Goal: Task Accomplishment & Management: Use online tool/utility

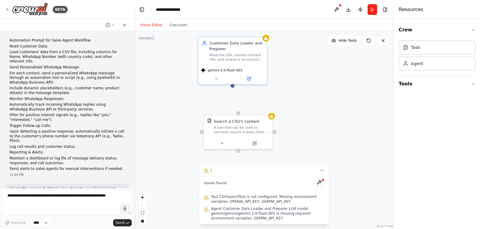
scroll to position [662, 0]
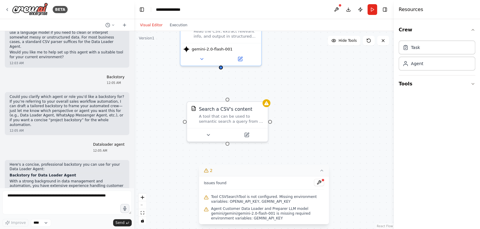
click at [323, 173] on icon at bounding box center [321, 170] width 5 height 5
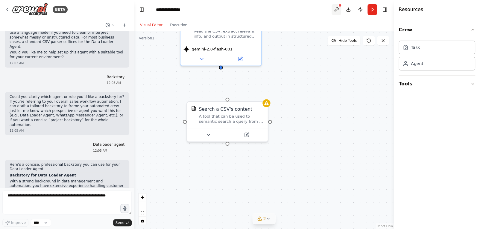
click at [336, 13] on button at bounding box center [337, 9] width 10 height 11
click at [249, 110] on div "Search a CSV's content" at bounding box center [231, 108] width 65 height 7
click at [264, 96] on icon at bounding box center [263, 94] width 2 height 3
click at [251, 95] on button "Confirm" at bounding box center [245, 94] width 21 height 7
click at [337, 10] on button at bounding box center [337, 9] width 10 height 11
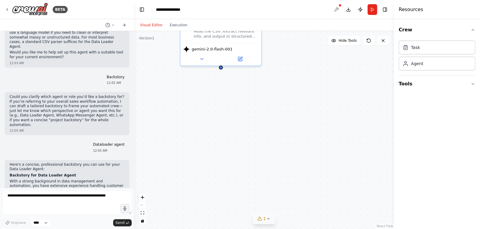
click at [337, 10] on div at bounding box center [337, 9] width 10 height 11
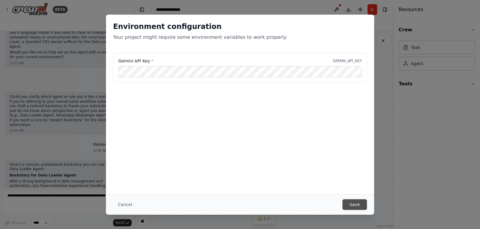
click at [346, 200] on button "Save" at bounding box center [354, 205] width 25 height 11
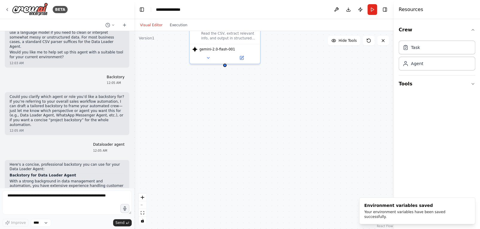
drag, startPoint x: 269, startPoint y: 65, endPoint x: 264, endPoint y: 119, distance: 54.4
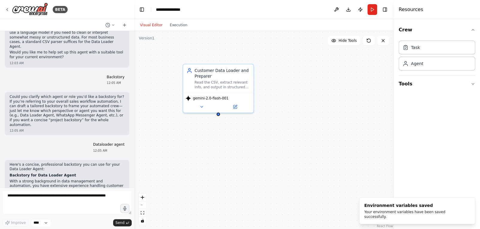
drag, startPoint x: 264, startPoint y: 119, endPoint x: 257, endPoint y: 167, distance: 49.0
click at [257, 167] on div "Customer Data Loader and Preparer Read the CSV, extract relevant info, and outp…" at bounding box center [264, 130] width 260 height 198
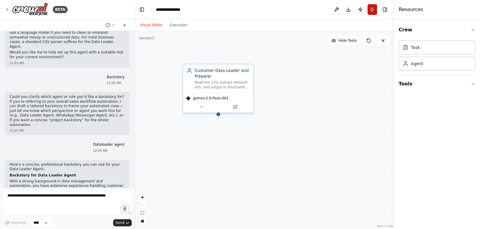
click at [372, 9] on button "Run" at bounding box center [372, 9] width 10 height 11
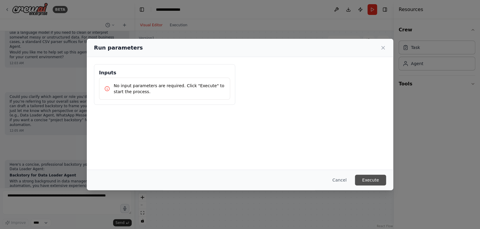
click at [364, 181] on button "Execute" at bounding box center [370, 180] width 31 height 11
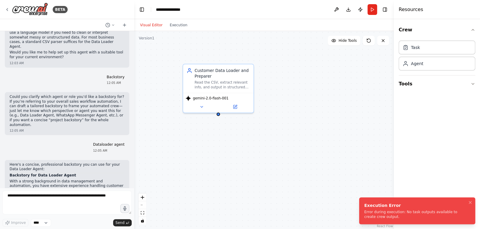
click at [384, 209] on div "Execution Error Error during execution: No task outputs available to create cre…" at bounding box center [416, 211] width 104 height 17
click at [384, 215] on div "Error during execution: No task outputs available to create crew output." at bounding box center [416, 215] width 104 height 10
click at [395, 216] on div "Error during execution: No task outputs available to create crew output." at bounding box center [416, 215] width 104 height 10
click at [468, 203] on icon "Notifications (F8)" at bounding box center [470, 202] width 5 height 5
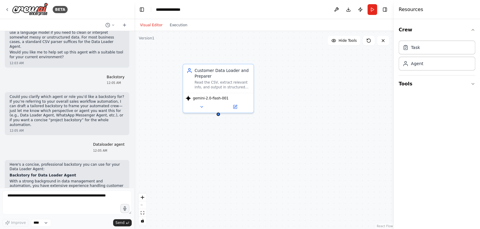
drag, startPoint x: 246, startPoint y: 130, endPoint x: 252, endPoint y: 150, distance: 20.1
click at [252, 150] on div "Customer Data Loader and Preparer Read the CSV, extract relevant info, and outp…" at bounding box center [264, 130] width 260 height 198
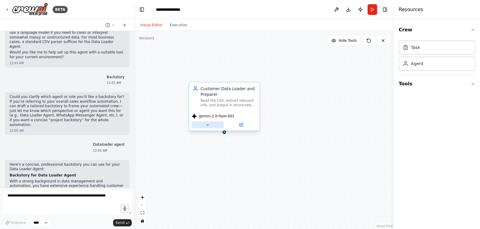
click at [209, 127] on button at bounding box center [207, 125] width 32 height 7
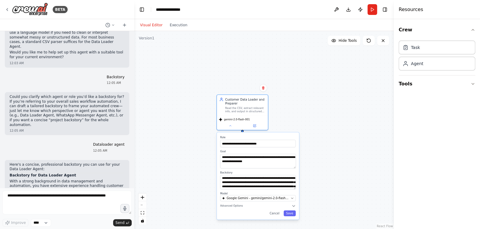
drag, startPoint x: 290, startPoint y: 125, endPoint x: 290, endPoint y: 97, distance: 28.1
drag, startPoint x: 290, startPoint y: 97, endPoint x: 279, endPoint y: 90, distance: 12.8
click at [279, 90] on div "**********" at bounding box center [264, 130] width 260 height 198
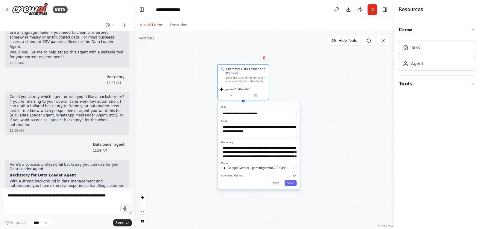
drag, startPoint x: 304, startPoint y: 119, endPoint x: 304, endPoint y: 88, distance: 30.8
click at [304, 88] on div "**********" at bounding box center [264, 130] width 260 height 198
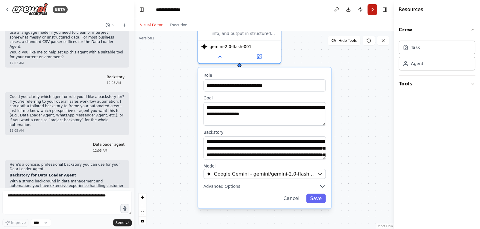
click at [370, 7] on button "Run" at bounding box center [372, 9] width 10 height 11
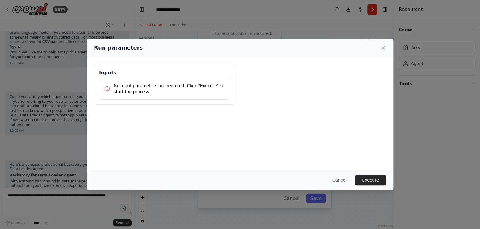
click at [133, 94] on p "No input parameters are required. Click "Execute" to start the process." at bounding box center [169, 89] width 111 height 12
click at [378, 183] on button "Execute" at bounding box center [370, 180] width 31 height 11
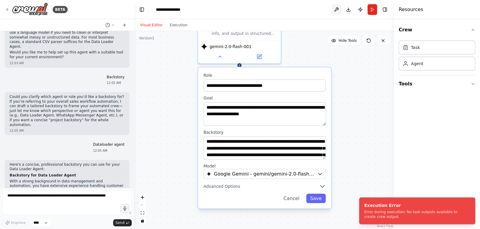
click at [340, 7] on button at bounding box center [337, 9] width 10 height 11
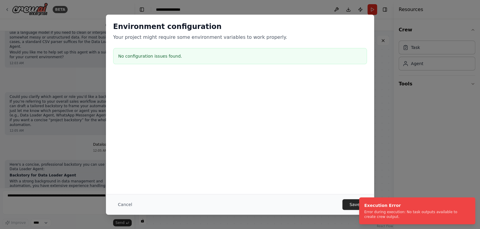
click at [355, 205] on ol "Execution Error Error during execution: No task outputs available to create cre…" at bounding box center [417, 211] width 126 height 37
click at [116, 206] on button "Cancel" at bounding box center [125, 205] width 24 height 11
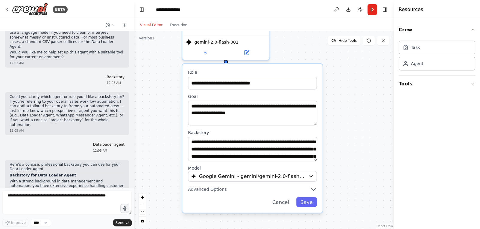
drag, startPoint x: 361, startPoint y: 117, endPoint x: 348, endPoint y: 115, distance: 13.0
click at [348, 115] on div "**********" at bounding box center [264, 130] width 260 height 198
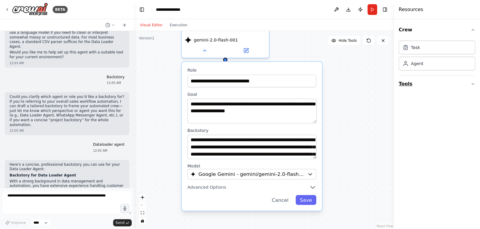
click at [436, 84] on button "Tools" at bounding box center [437, 84] width 77 height 17
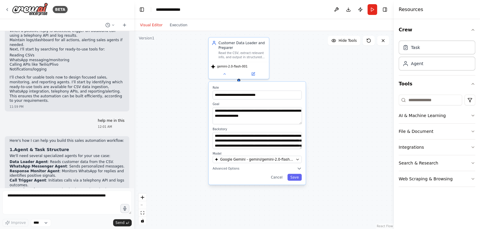
scroll to position [194, 0]
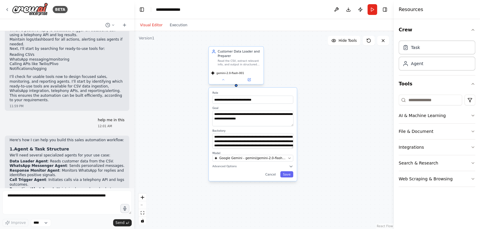
click at [244, 70] on div "gemini-2.0-flash-001" at bounding box center [236, 76] width 55 height 15
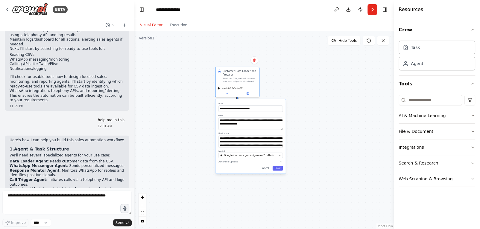
click at [316, 153] on div "**********" at bounding box center [264, 130] width 260 height 198
click at [430, 97] on input at bounding box center [430, 100] width 63 height 11
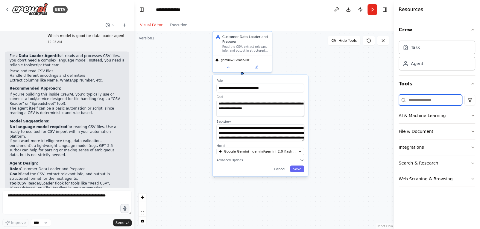
scroll to position [501, 0]
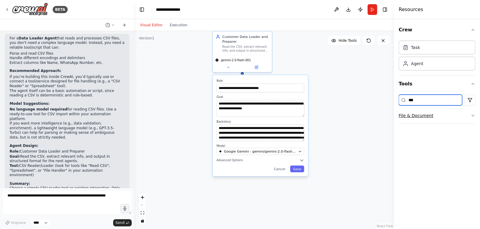
type input "***"
click at [411, 118] on button "File & Document" at bounding box center [437, 116] width 77 height 16
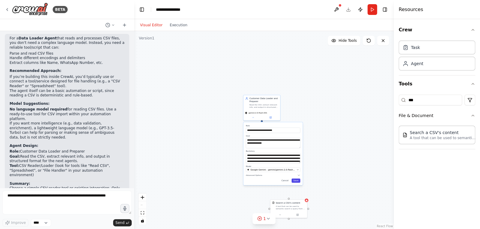
click at [296, 180] on button "Save" at bounding box center [295, 181] width 9 height 4
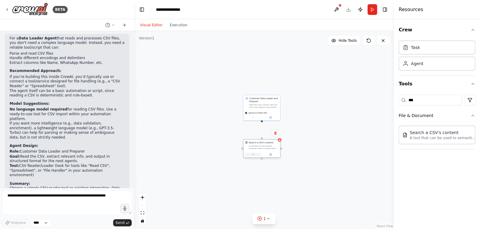
drag, startPoint x: 287, startPoint y: 213, endPoint x: 261, endPoint y: 153, distance: 65.8
click at [261, 153] on button at bounding box center [252, 155] width 17 height 4
drag, startPoint x: 261, startPoint y: 120, endPoint x: 262, endPoint y: 141, distance: 20.3
click at [262, 153] on div "Customer Data Loader and Preparer Read the CSV, extract relevant info, and outp…" at bounding box center [291, 206] width 139 height 107
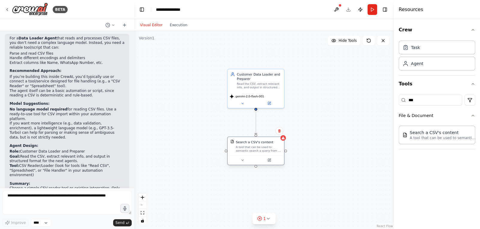
click at [285, 141] on div ".deletable-edge-delete-btn { width: 20px; height: 20px; border: 0px solid #ffff…" at bounding box center [264, 130] width 260 height 198
click at [246, 160] on button at bounding box center [242, 160] width 26 height 5
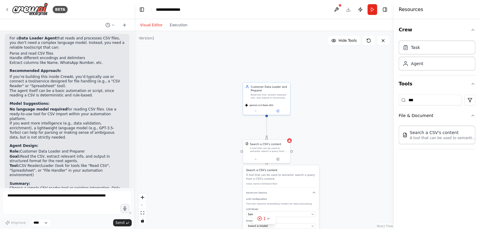
drag, startPoint x: 317, startPoint y: 105, endPoint x: 301, endPoint y: 67, distance: 41.1
drag, startPoint x: 301, startPoint y: 67, endPoint x: 269, endPoint y: 128, distance: 68.8
click at [269, 128] on div ".deletable-edge-delete-btn { width: 20px; height: 20px; border: 0px solid #ffff…" at bounding box center [264, 130] width 260 height 198
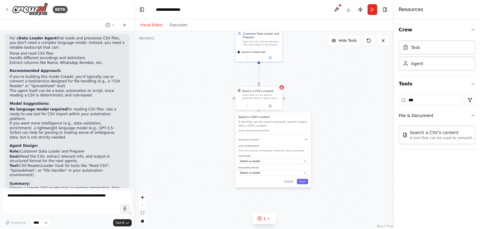
drag, startPoint x: 323, startPoint y: 130, endPoint x: 311, endPoint y: 72, distance: 59.2
click at [311, 72] on div ".deletable-edge-delete-btn { width: 20px; height: 20px; border: 0px solid #ffff…" at bounding box center [264, 130] width 260 height 198
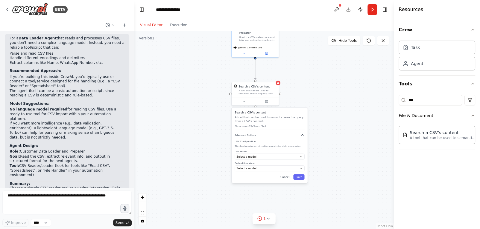
click at [311, 72] on div ".deletable-edge-delete-btn { width: 20px; height: 20px; border: 0px solid #ffff…" at bounding box center [264, 130] width 260 height 198
click at [260, 156] on div "Select a model" at bounding box center [267, 157] width 62 height 4
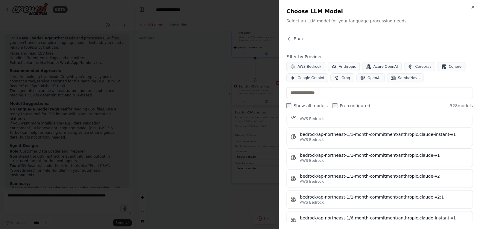
scroll to position [844, 0]
click at [310, 76] on span "Google Gemini" at bounding box center [310, 78] width 27 height 5
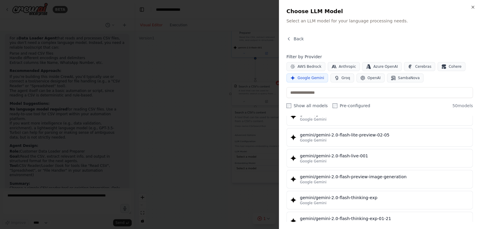
scroll to position [373, 0]
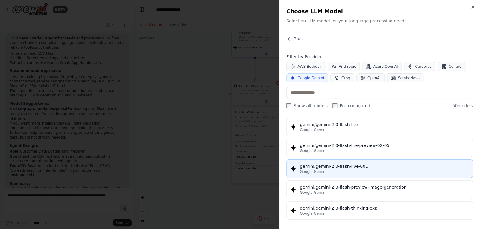
click at [341, 170] on div "Google Gemini" at bounding box center [384, 172] width 169 height 5
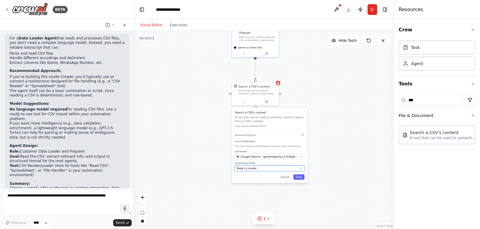
click at [268, 168] on div "Select a model" at bounding box center [267, 169] width 62 height 4
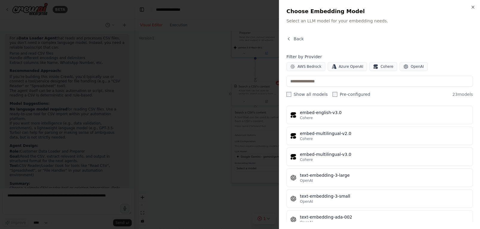
scroll to position [383, 0]
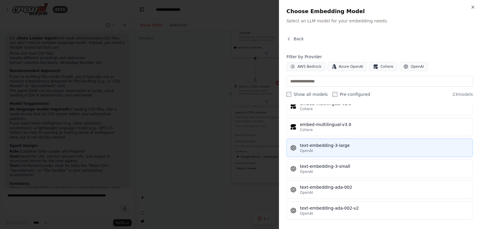
click at [316, 146] on div "text-embedding-3-large" at bounding box center [384, 146] width 169 height 6
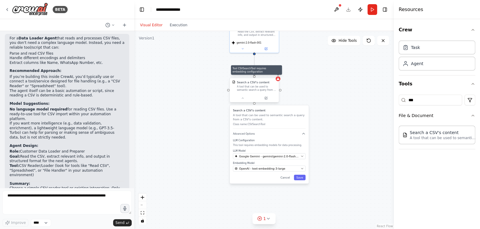
click at [279, 81] on div ".deletable-edge-delete-btn { width: 20px; height: 20px; border: 0px solid #ffff…" at bounding box center [264, 130] width 260 height 198
click at [278, 81] on div at bounding box center [278, 79] width 5 height 5
click at [335, 9] on button at bounding box center [337, 9] width 10 height 11
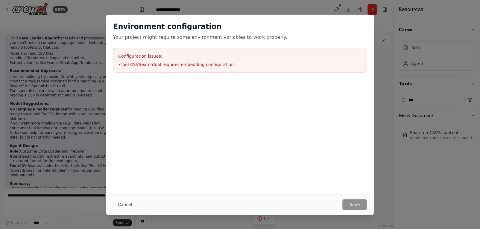
click at [215, 70] on div "Configuration issues: • Tool CSVSearchTool requires embedding configuration" at bounding box center [240, 60] width 254 height 25
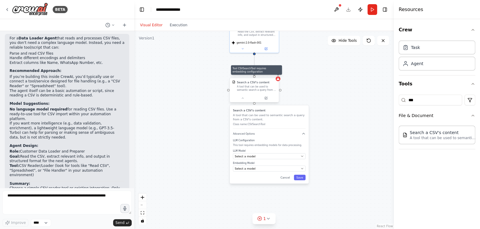
click at [278, 78] on icon at bounding box center [277, 79] width 3 height 2
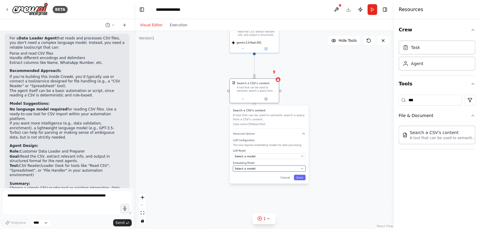
click at [270, 167] on div "Select a model" at bounding box center [267, 169] width 64 height 4
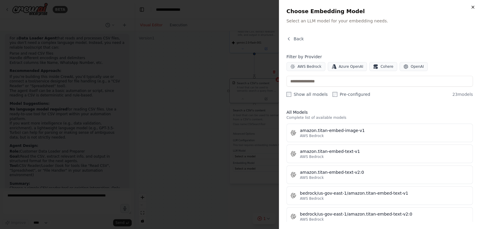
click at [474, 5] on icon "button" at bounding box center [472, 7] width 5 height 5
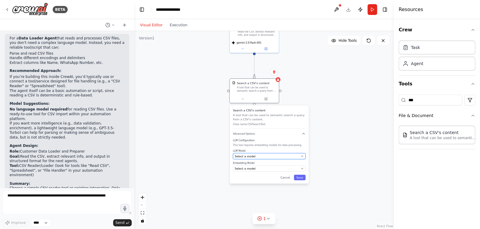
click at [261, 157] on div "Select a model" at bounding box center [267, 156] width 64 height 4
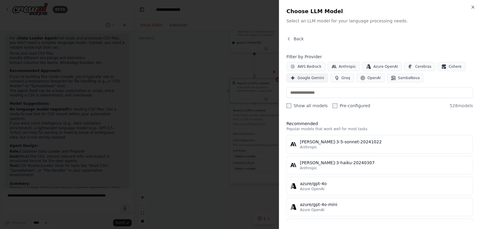
click at [318, 76] on span "Google Gemini" at bounding box center [310, 78] width 27 height 5
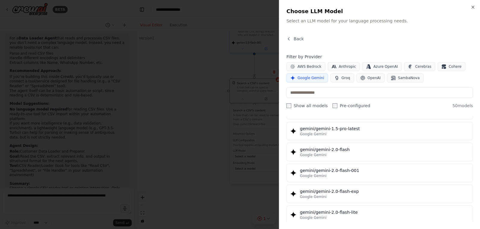
scroll to position [304, 0]
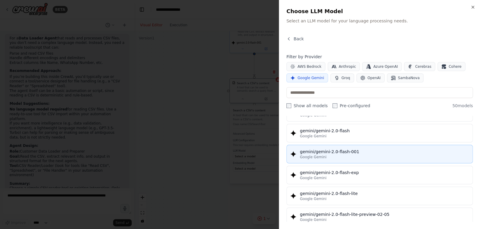
click at [322, 158] on button "gemini/gemini-2.0-flash-001 Google Gemini" at bounding box center [379, 154] width 186 height 19
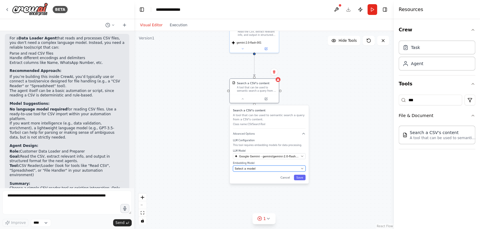
click at [258, 167] on div "Select a model" at bounding box center [267, 169] width 64 height 4
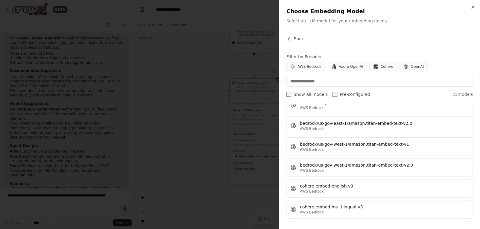
scroll to position [0, 0]
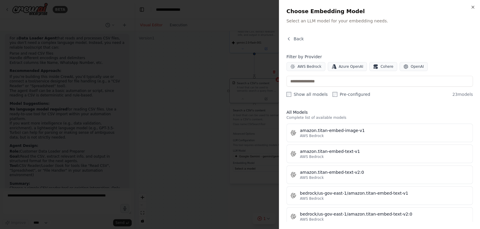
click at [225, 212] on div at bounding box center [240, 114] width 480 height 229
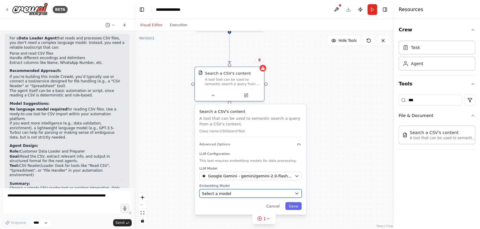
click at [236, 196] on button "Select a model" at bounding box center [250, 194] width 102 height 8
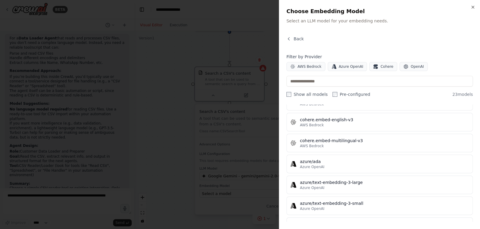
scroll to position [383, 0]
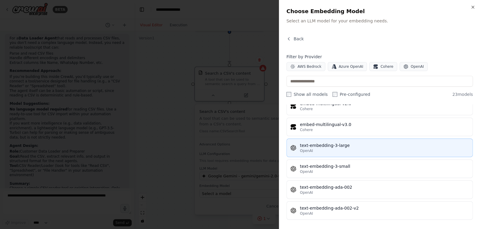
click at [317, 139] on button "text-embedding-3-large OpenAI" at bounding box center [379, 148] width 186 height 19
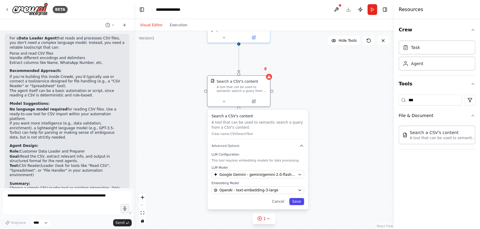
click at [296, 202] on button "Save" at bounding box center [296, 201] width 15 height 7
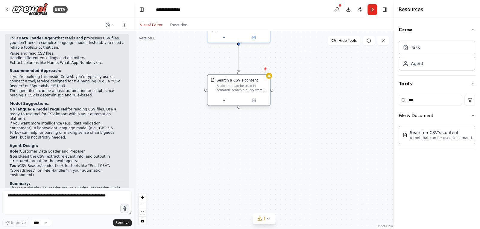
click at [270, 79] on div "Search a CSV's content A tool that can be used to semantic search a query from …" at bounding box center [238, 91] width 63 height 32
click at [332, 12] on button at bounding box center [337, 9] width 10 height 11
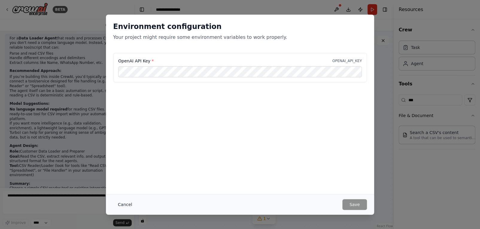
click at [122, 206] on button "Cancel" at bounding box center [125, 205] width 24 height 11
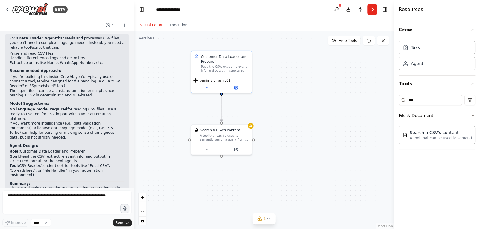
drag, startPoint x: 304, startPoint y: 100, endPoint x: 287, endPoint y: 148, distance: 50.3
click at [287, 148] on div ".deletable-edge-delete-btn { width: 20px; height: 20px; border: 0px solid #ffff…" at bounding box center [264, 130] width 260 height 198
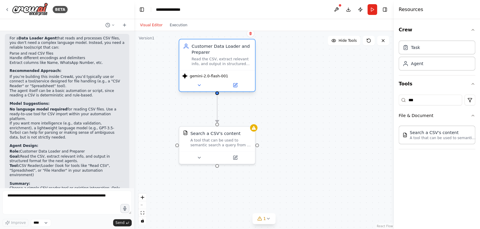
drag, startPoint x: 230, startPoint y: 68, endPoint x: 229, endPoint y: 74, distance: 5.8
click at [229, 74] on div "gemini-2.0-flash-001" at bounding box center [217, 76] width 71 height 6
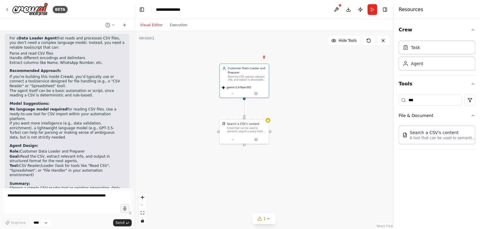
click at [176, 30] on div "Visual Editor Execution" at bounding box center [163, 25] width 54 height 12
click at [171, 22] on button "Execution" at bounding box center [178, 25] width 25 height 7
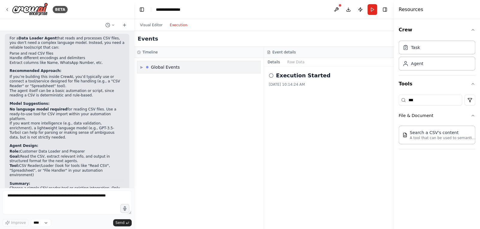
click at [158, 63] on div "▶ Global Events" at bounding box center [198, 67] width 123 height 12
click at [157, 77] on div "Execution Started" at bounding box center [199, 80] width 118 height 9
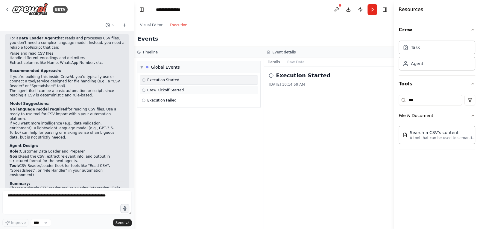
click at [160, 91] on span "Crew Kickoff Started" at bounding box center [165, 90] width 37 height 5
click at [165, 99] on span "Execution Failed" at bounding box center [161, 100] width 29 height 5
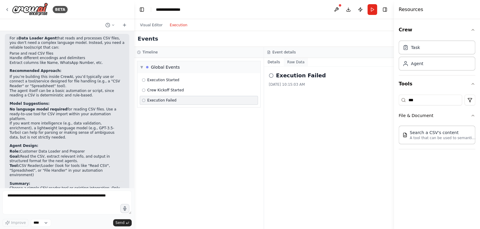
click at [293, 59] on button "Raw Data" at bounding box center [296, 62] width 25 height 8
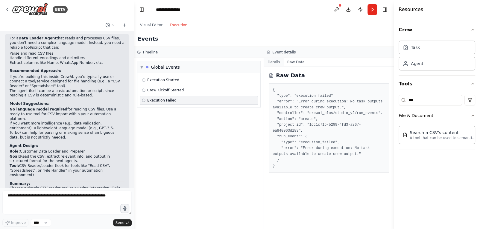
click at [269, 63] on button "Details" at bounding box center [274, 62] width 20 height 8
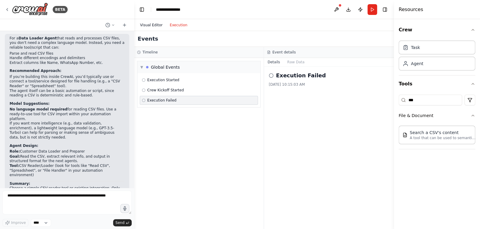
click at [150, 22] on button "Visual Editor" at bounding box center [151, 25] width 30 height 7
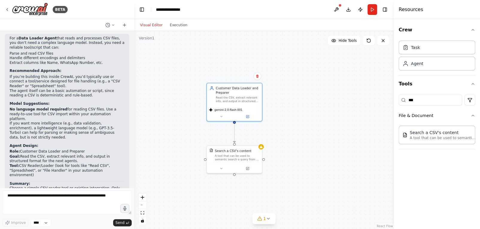
drag, startPoint x: 306, startPoint y: 137, endPoint x: 297, endPoint y: 168, distance: 32.4
click at [297, 168] on div ".deletable-edge-delete-btn { width: 20px; height: 20px; border: 0px solid #ffff…" at bounding box center [264, 130] width 260 height 198
drag, startPoint x: 235, startPoint y: 172, endPoint x: 236, endPoint y: 156, distance: 16.2
click at [236, 156] on div ".deletable-edge-delete-btn { width: 20px; height: 20px; border: 0px solid #ffff…" at bounding box center [264, 130] width 260 height 198
click at [334, 9] on button at bounding box center [337, 9] width 10 height 11
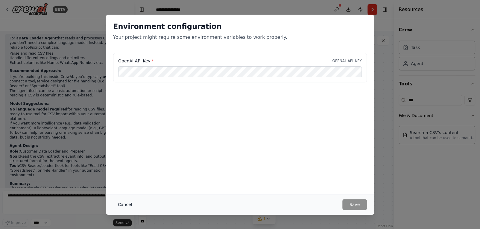
click at [117, 205] on button "Cancel" at bounding box center [125, 205] width 24 height 11
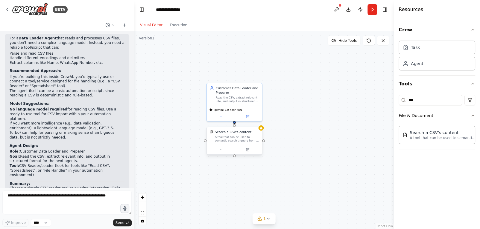
click at [262, 131] on div "Search a CSV's content A tool that can be used to semantic search a query from …" at bounding box center [234, 136] width 55 height 18
click at [261, 131] on div "Search a CSV's content A tool that can be used to semantic search a query from …" at bounding box center [234, 136] width 55 height 18
click at [338, 10] on button at bounding box center [337, 9] width 10 height 11
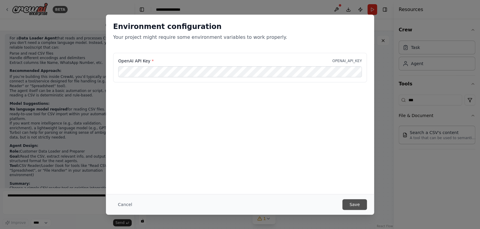
scroll to position [0, 0]
click at [357, 202] on button "Save" at bounding box center [354, 205] width 25 height 11
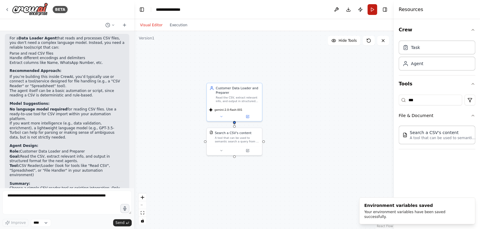
click at [375, 10] on button "Run" at bounding box center [372, 9] width 10 height 11
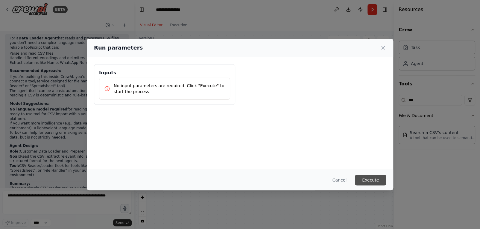
click at [363, 180] on button "Execute" at bounding box center [370, 180] width 31 height 11
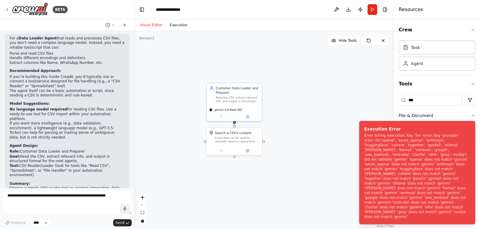
click at [178, 25] on button "Execution" at bounding box center [178, 25] width 25 height 7
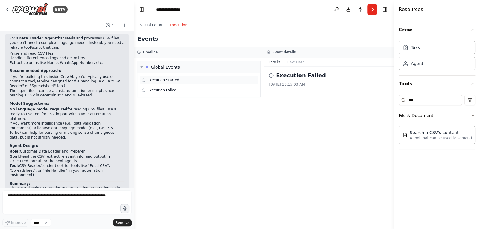
click at [165, 81] on span "Execution Started" at bounding box center [163, 80] width 32 height 5
click at [289, 63] on button "Raw Data" at bounding box center [296, 62] width 25 height 8
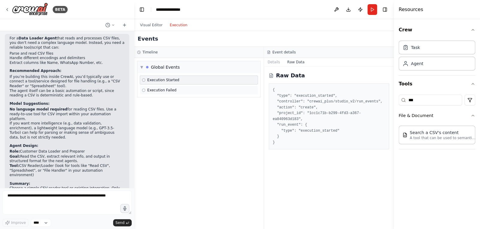
click at [166, 91] on span "Execution Failed" at bounding box center [161, 90] width 29 height 5
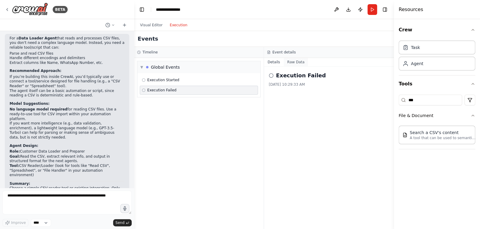
click at [293, 63] on button "Raw Data" at bounding box center [296, 62] width 25 height 8
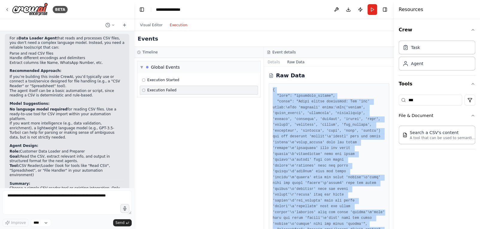
scroll to position [158, 0]
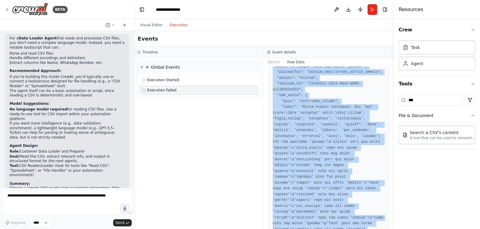
drag, startPoint x: 271, startPoint y: 85, endPoint x: 307, endPoint y: 241, distance: 159.6
click at [307, 229] on html "BETA Automation Prompt for Sales Agent Workflow Read Customer Data: Load custom…" at bounding box center [240, 114] width 480 height 229
copy pre "{ "type": "execution_failed", "error": "Error during execution: Key 'llm' error…"
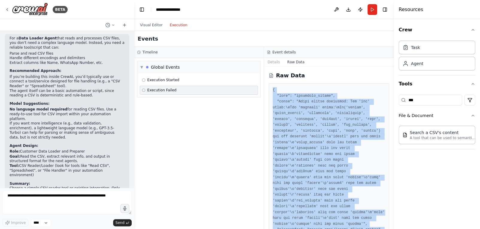
scroll to position [6, 0]
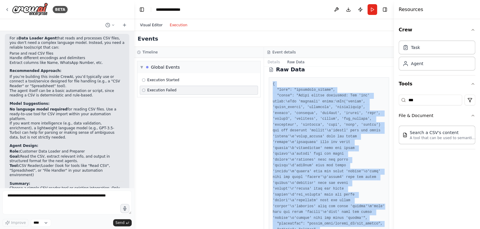
click at [149, 25] on button "Visual Editor" at bounding box center [151, 25] width 30 height 7
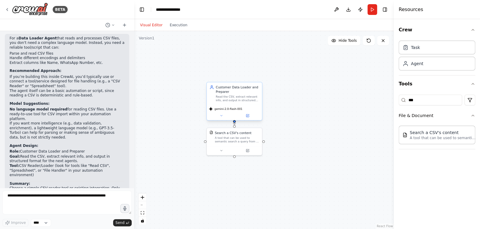
click at [252, 95] on div "Customer Data Loader and Preparer Read the CSV, extract relevant info, and outp…" at bounding box center [237, 93] width 43 height 17
click at [227, 101] on div "Read the CSV, extract relevant info, and output in structured format for the ne…" at bounding box center [237, 98] width 43 height 7
click at [230, 101] on div "Read the CSV, extract relevant info, and output in structured format for the ne…" at bounding box center [237, 98] width 43 height 7
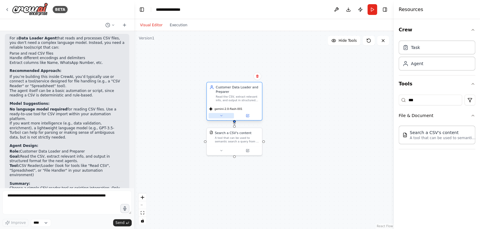
click at [233, 117] on button at bounding box center [221, 115] width 25 height 5
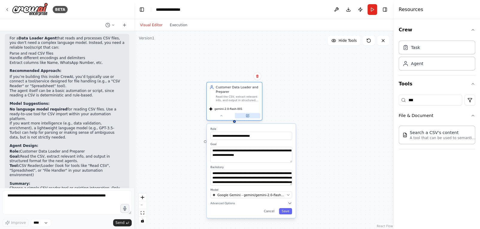
click at [250, 116] on button at bounding box center [247, 115] width 25 height 5
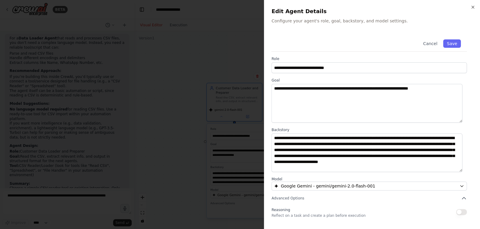
scroll to position [41, 0]
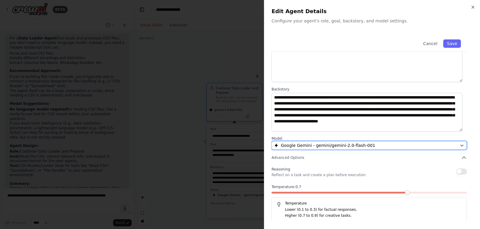
click at [318, 144] on span "Google Gemini - gemini/gemini-2.0-flash-001" at bounding box center [328, 146] width 95 height 6
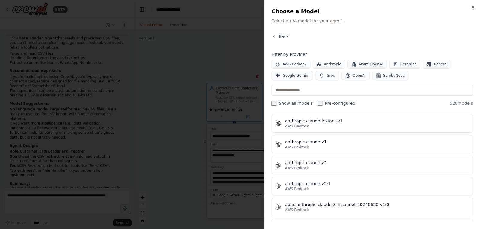
scroll to position [593, 0]
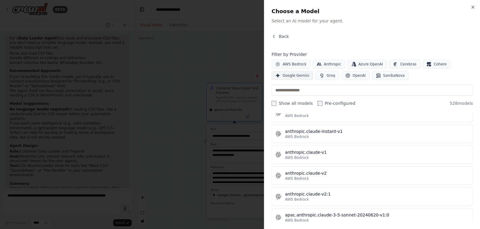
click at [284, 77] on span "Google Gemini" at bounding box center [295, 75] width 27 height 5
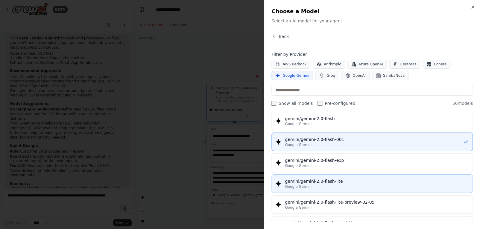
scroll to position [308, 0]
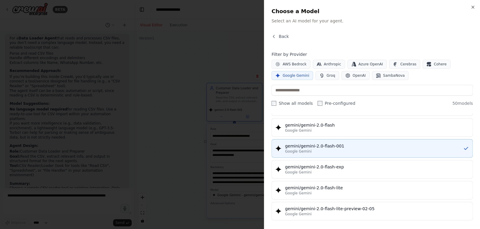
click at [332, 146] on div "gemini/gemini-2.0-flash-001" at bounding box center [374, 146] width 178 height 6
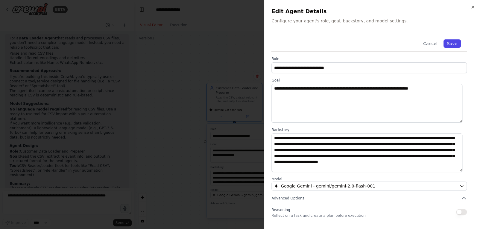
click at [444, 43] on button "Save" at bounding box center [451, 43] width 17 height 8
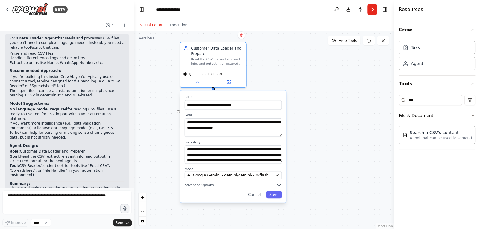
drag, startPoint x: 329, startPoint y: 137, endPoint x: 333, endPoint y: 105, distance: 32.6
click at [333, 105] on div ".deletable-edge-delete-btn { width: 20px; height: 20px; border: 0px solid #ffff…" at bounding box center [264, 130] width 260 height 198
click at [216, 177] on span "Google Gemini - gemini/gemini-2.0-flash-001" at bounding box center [233, 175] width 80 height 5
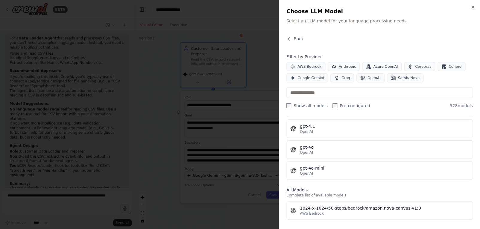
scroll to position [100, 0]
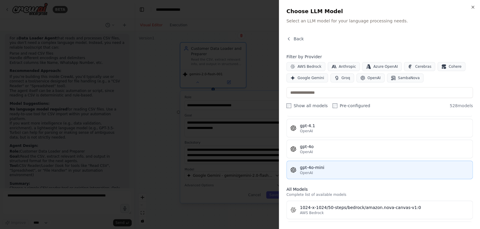
click at [302, 171] on span "OpenAI" at bounding box center [306, 173] width 13 height 5
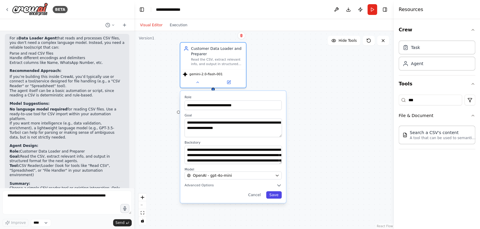
click at [276, 193] on button "Save" at bounding box center [274, 194] width 16 height 7
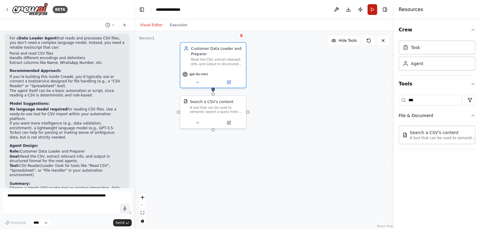
click at [370, 7] on button "Run" at bounding box center [372, 9] width 10 height 11
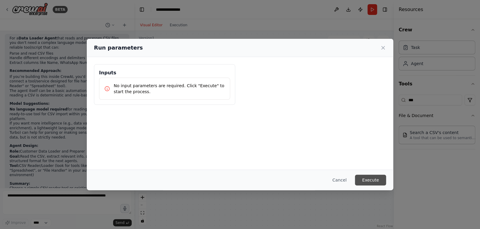
click at [368, 181] on button "Execute" at bounding box center [370, 180] width 31 height 11
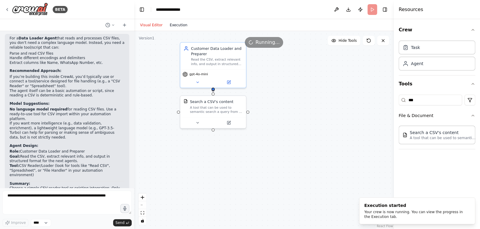
click at [174, 26] on button "Execution" at bounding box center [178, 25] width 25 height 7
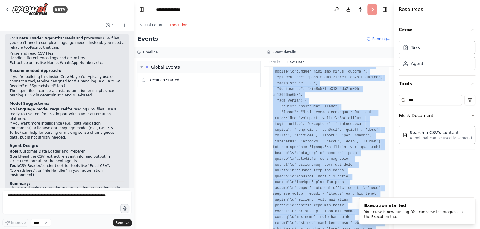
scroll to position [158, 0]
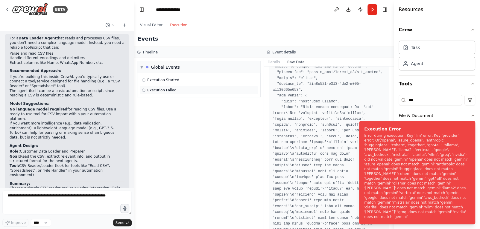
click at [156, 89] on span "Execution Failed" at bounding box center [161, 90] width 29 height 5
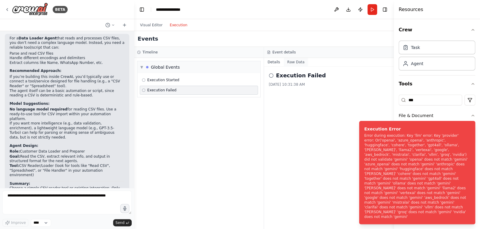
click at [291, 63] on button "Raw Data" at bounding box center [296, 62] width 25 height 8
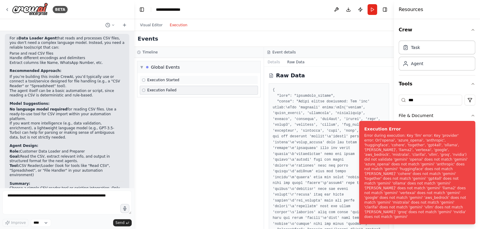
click at [204, 80] on div "Execution Started" at bounding box center [199, 80] width 114 height 5
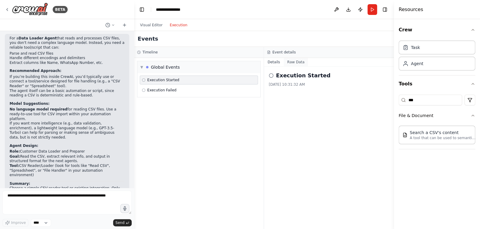
click at [295, 61] on button "Raw Data" at bounding box center [296, 62] width 25 height 8
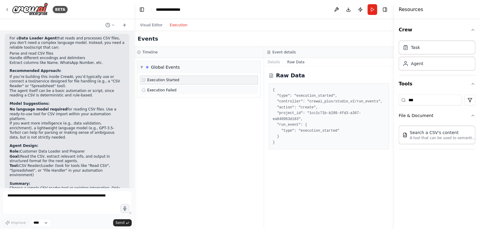
click at [172, 89] on span "Execution Failed" at bounding box center [161, 90] width 29 height 5
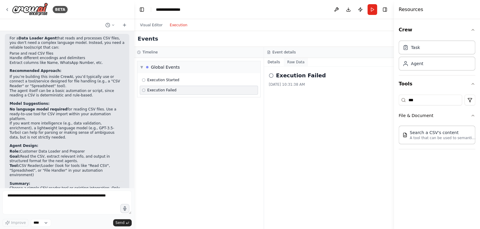
click at [292, 63] on button "Raw Data" at bounding box center [296, 62] width 25 height 8
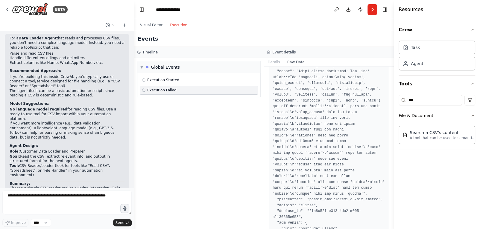
scroll to position [0, 0]
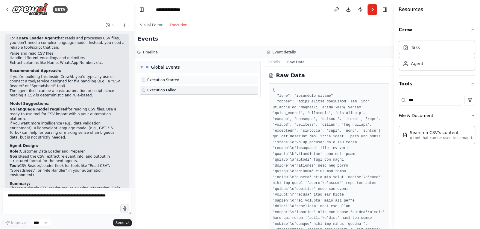
click at [158, 82] on span "Execution Started" at bounding box center [163, 80] width 32 height 5
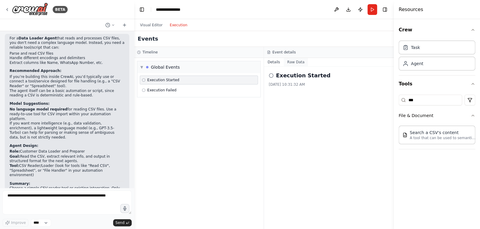
click at [285, 63] on button "Raw Data" at bounding box center [296, 62] width 25 height 8
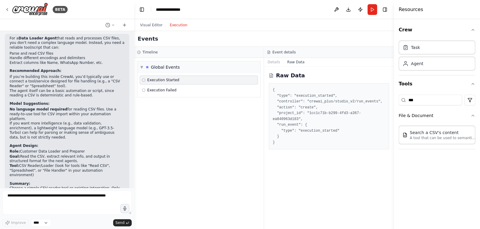
click at [177, 95] on div "Execution Started Execution Failed" at bounding box center [198, 85] width 123 height 24
click at [174, 88] on div "Execution Failed" at bounding box center [199, 90] width 114 height 5
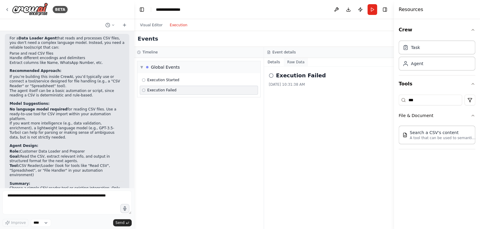
click at [301, 64] on button "Raw Data" at bounding box center [296, 62] width 25 height 8
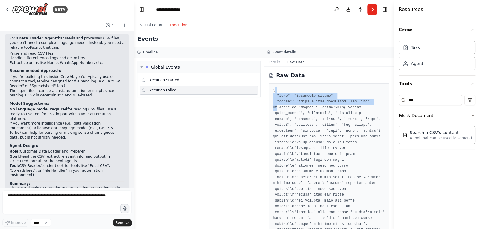
drag, startPoint x: 273, startPoint y: 88, endPoint x: 275, endPoint y: 105, distance: 16.9
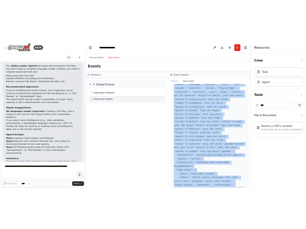
scroll to position [158, 0]
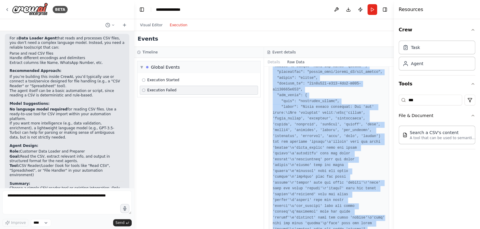
drag, startPoint x: 273, startPoint y: 91, endPoint x: 288, endPoint y: 220, distance: 130.5
click at [288, 220] on pre at bounding box center [329, 86] width 113 height 315
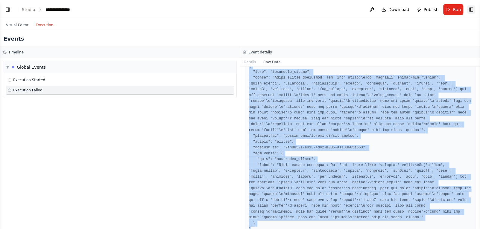
scroll to position [501, 0]
click at [12, 11] on button "Toggle Left Sidebar" at bounding box center [8, 9] width 8 height 8
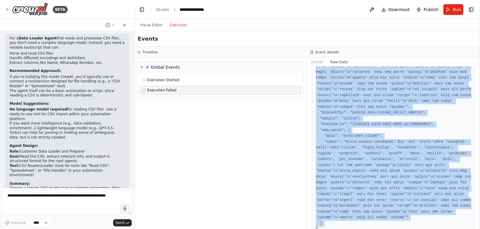
click at [475, 7] on button "Toggle Right Sidebar" at bounding box center [471, 9] width 8 height 8
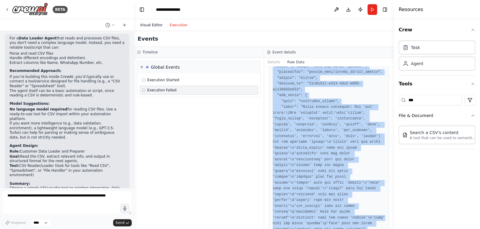
click at [147, 25] on button "Visual Editor" at bounding box center [151, 25] width 30 height 7
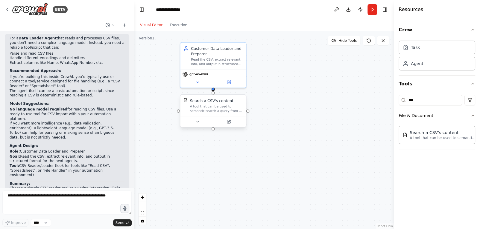
click at [199, 127] on div "Search a CSV's content A tool that can be used to semantic search a query from …" at bounding box center [213, 111] width 67 height 33
click at [197, 123] on icon at bounding box center [197, 122] width 4 height 4
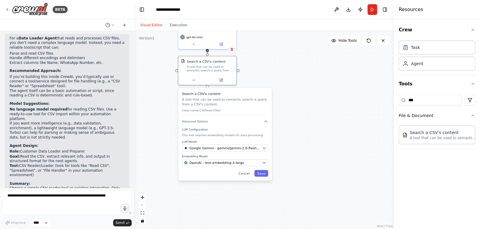
drag, startPoint x: 344, startPoint y: 151, endPoint x: 337, endPoint y: 100, distance: 50.7
click at [337, 100] on div ".deletable-edge-delete-btn { width: 20px; height: 20px; border: 0px solid #ffff…" at bounding box center [264, 130] width 260 height 198
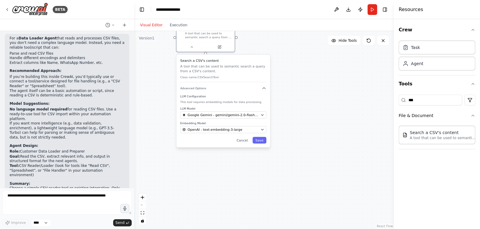
drag, startPoint x: 330, startPoint y: 108, endPoint x: 328, endPoint y: 77, distance: 31.2
click at [328, 77] on div ".deletable-edge-delete-btn { width: 20px; height: 20px; border: 0px solid #ffff…" at bounding box center [264, 130] width 260 height 198
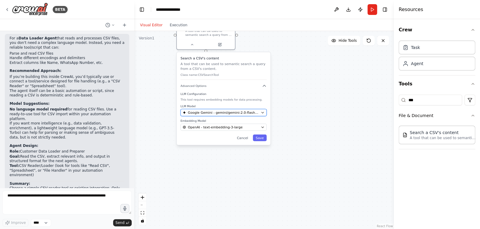
click at [262, 112] on icon "button" at bounding box center [263, 112] width 2 height 1
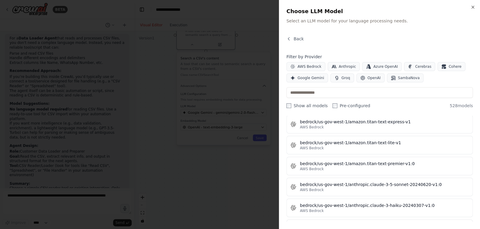
scroll to position [2203, 0]
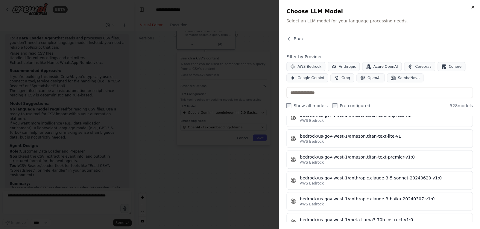
click at [474, 6] on icon "button" at bounding box center [473, 7] width 2 height 2
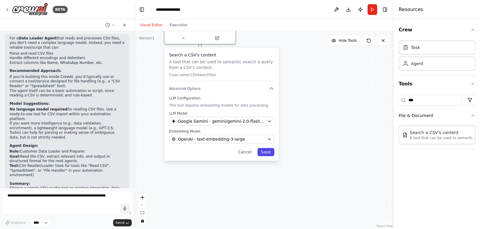
click at [264, 155] on button "Save" at bounding box center [265, 152] width 17 height 8
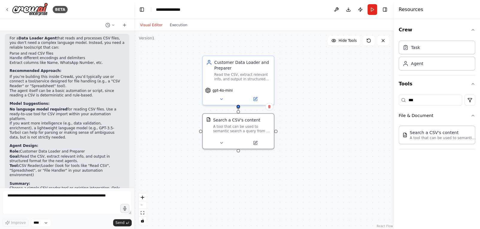
drag, startPoint x: 268, startPoint y: 110, endPoint x: 306, endPoint y: 215, distance: 111.8
click at [306, 215] on div ".deletable-edge-delete-btn { width: 20px; height: 20px; border: 0px solid #ffff…" at bounding box center [264, 130] width 260 height 198
click at [257, 83] on div "Customer Data Loader and Preparer Read the CSV, extract relevant info, and outp…" at bounding box center [238, 69] width 71 height 29
click at [270, 49] on icon at bounding box center [269, 48] width 2 height 3
click at [301, 51] on div ".deletable-edge-delete-btn { width: 20px; height: 20px; border: 0px solid #ffff…" at bounding box center [264, 130] width 260 height 198
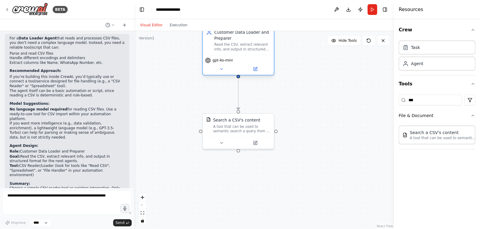
drag, startPoint x: 238, startPoint y: 90, endPoint x: 235, endPoint y: 60, distance: 29.7
click at [235, 60] on div "gpt-4o-mini" at bounding box center [238, 61] width 66 height 6
click at [367, 9] on button "Run" at bounding box center [372, 9] width 10 height 11
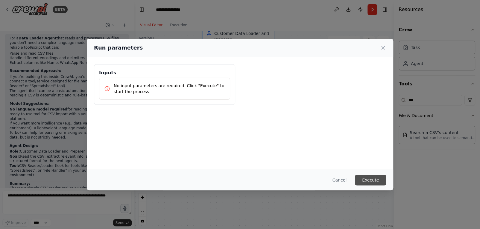
click at [367, 180] on button "Execute" at bounding box center [370, 180] width 31 height 11
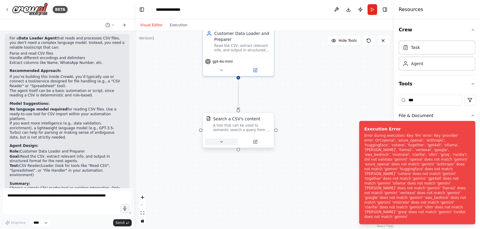
click at [221, 143] on icon at bounding box center [221, 142] width 4 height 4
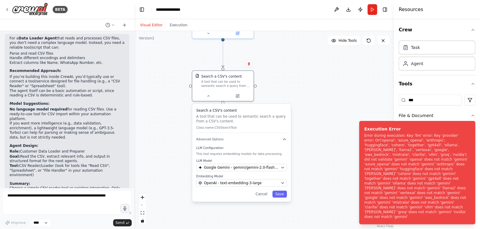
drag, startPoint x: 322, startPoint y: 136, endPoint x: 300, endPoint y: 91, distance: 50.2
click at [300, 91] on div ".deletable-edge-delete-btn { width: 20px; height: 20px; border: 0px solid #ffff…" at bounding box center [264, 130] width 260 height 198
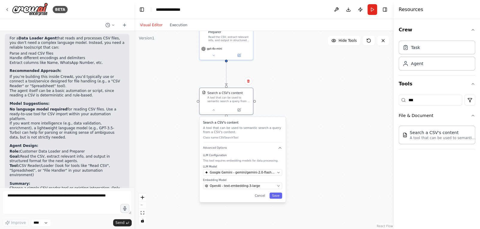
drag, startPoint x: 302, startPoint y: 116, endPoint x: 307, endPoint y: 131, distance: 15.3
click at [307, 131] on div ".deletable-edge-delete-btn { width: 20px; height: 20px; border: 0px solid #ffff…" at bounding box center [264, 130] width 260 height 198
click at [180, 24] on button "Execution" at bounding box center [178, 25] width 25 height 7
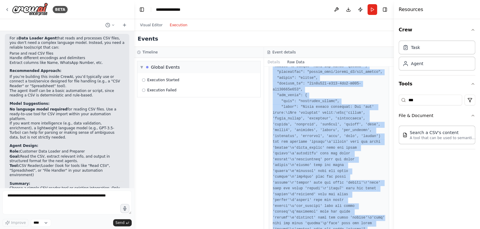
scroll to position [0, 0]
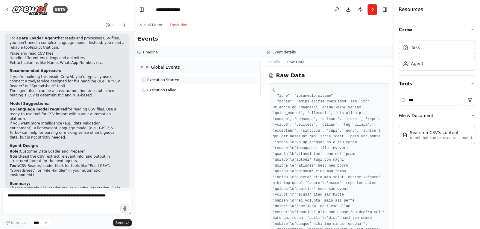
click at [169, 80] on span "Execution Started" at bounding box center [163, 80] width 32 height 5
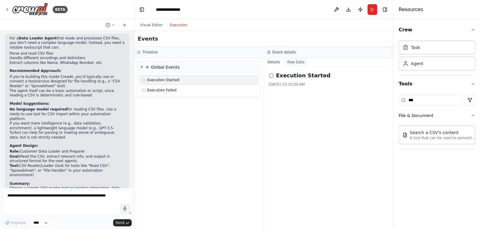
click at [296, 61] on button "Raw Data" at bounding box center [296, 62] width 25 height 8
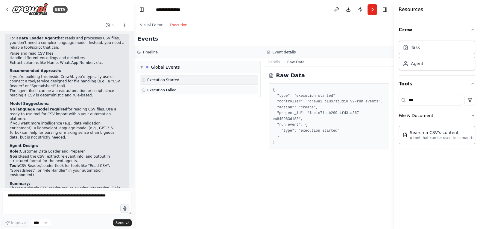
click at [180, 90] on div "Execution Failed" at bounding box center [199, 90] width 114 height 5
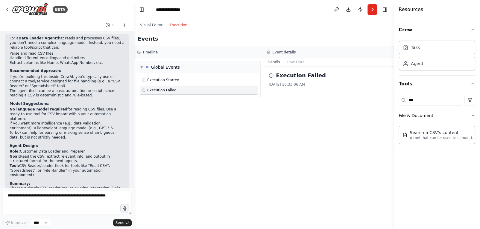
click at [270, 75] on icon at bounding box center [271, 75] width 5 height 5
click at [297, 63] on button "Raw Data" at bounding box center [296, 62] width 25 height 8
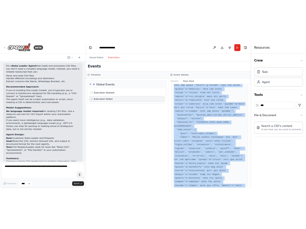
scroll to position [158, 0]
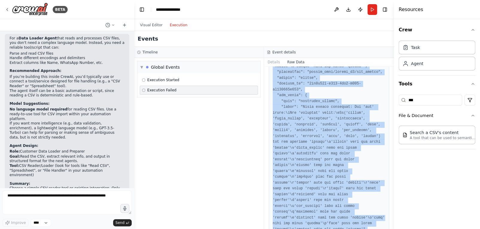
drag, startPoint x: 271, startPoint y: 89, endPoint x: 282, endPoint y: 221, distance: 131.6
click at [282, 221] on div at bounding box center [329, 86] width 120 height 323
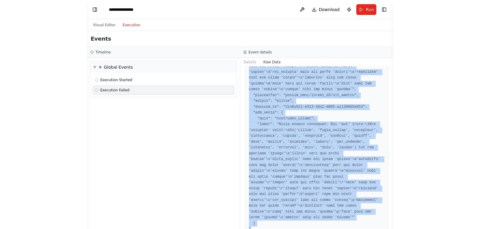
scroll to position [501, 0]
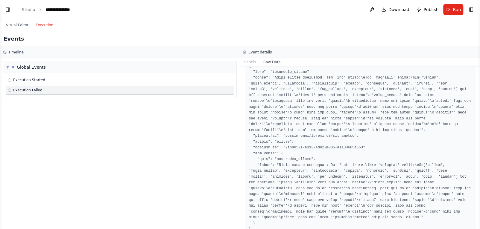
click at [3, 4] on header "**********" at bounding box center [240, 9] width 480 height 19
click at [6, 7] on button "Toggle Left Sidebar" at bounding box center [8, 9] width 8 height 8
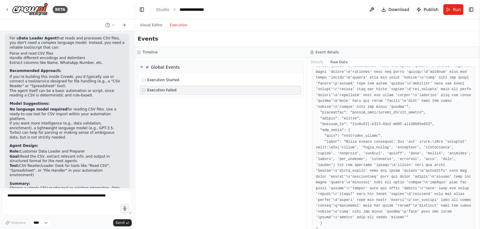
click at [472, 11] on button "Toggle Right Sidebar" at bounding box center [471, 9] width 8 height 8
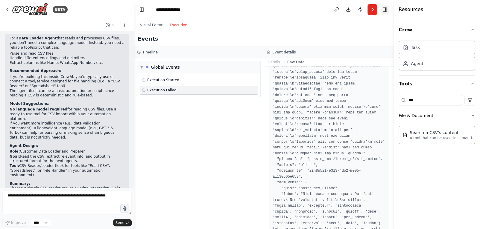
scroll to position [158, 0]
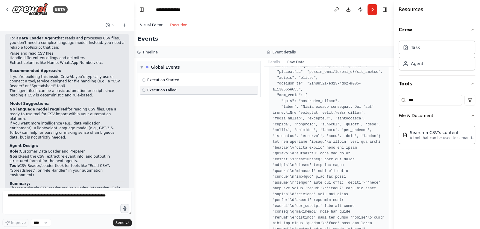
click at [153, 27] on button "Visual Editor" at bounding box center [151, 25] width 30 height 7
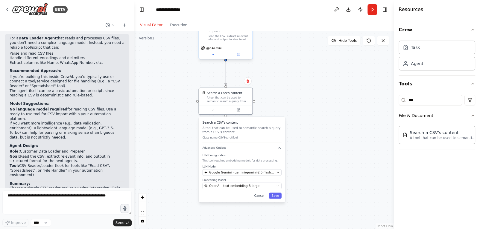
click at [221, 45] on div "gpt-4o-mini" at bounding box center [226, 51] width 54 height 15
click at [240, 48] on div "gpt-4o-mini" at bounding box center [226, 48] width 50 height 4
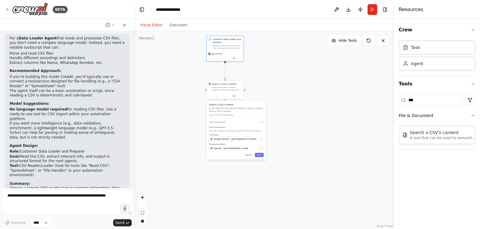
drag, startPoint x: 268, startPoint y: 51, endPoint x: 262, endPoint y: 94, distance: 43.3
click at [262, 94] on div ".deletable-edge-delete-btn { width: 20px; height: 20px; border: 0px solid #ffff…" at bounding box center [264, 130] width 260 height 198
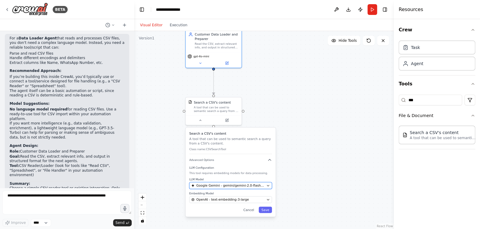
click at [235, 185] on span "Google Gemini - gemini/gemini-2.0-flash-001" at bounding box center [230, 186] width 68 height 4
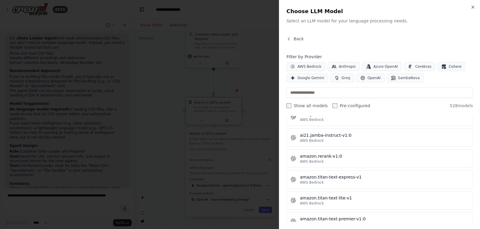
scroll to position [364, 0]
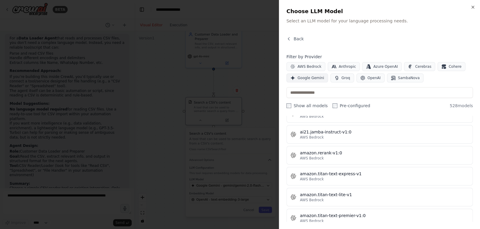
click at [313, 78] on span "Google Gemini" at bounding box center [310, 78] width 27 height 5
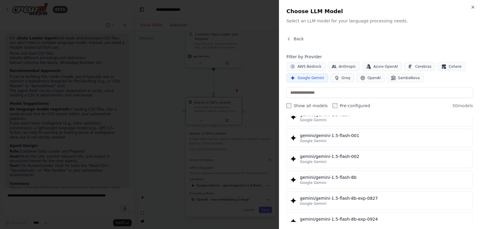
scroll to position [0, 0]
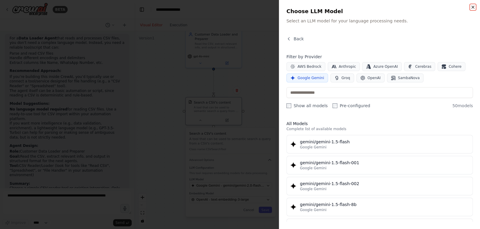
click at [474, 6] on icon "button" at bounding box center [473, 7] width 2 height 2
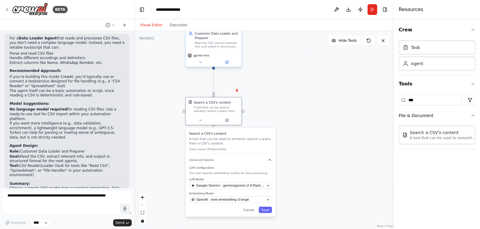
click at [207, 42] on div "Read the CSV, extract relevant info, and output in structured format for the ne…" at bounding box center [217, 44] width 44 height 7
click at [200, 63] on icon at bounding box center [200, 62] width 2 height 1
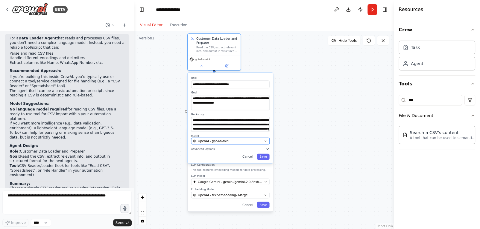
click at [230, 143] on button "OpenAI - gpt-4o-mini" at bounding box center [230, 141] width 78 height 7
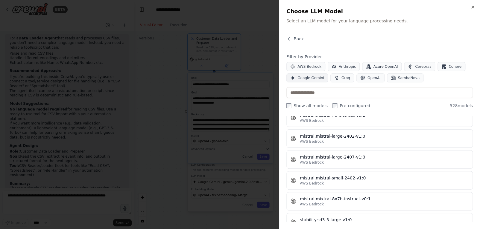
click at [311, 79] on span "Google Gemini" at bounding box center [310, 78] width 27 height 5
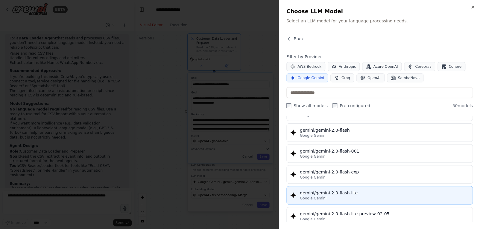
scroll to position [305, 0]
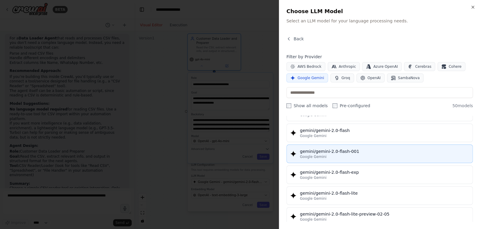
click at [335, 151] on div "gemini/gemini-2.0-flash-001" at bounding box center [384, 152] width 169 height 6
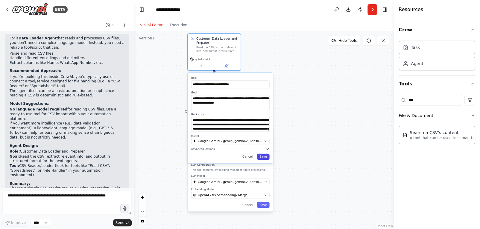
click at [266, 159] on button "Save" at bounding box center [263, 157] width 13 height 6
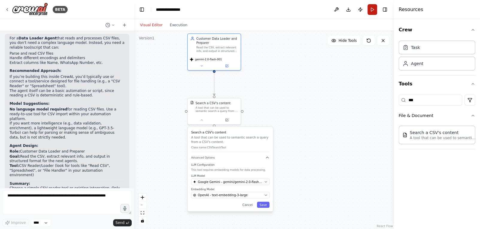
click at [372, 5] on button "Run" at bounding box center [372, 9] width 10 height 11
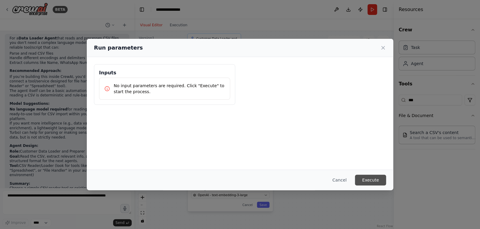
click at [363, 177] on button "Execute" at bounding box center [370, 180] width 31 height 11
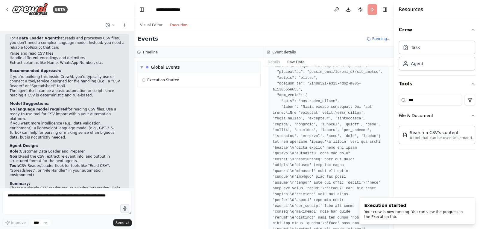
click at [175, 25] on button "Execution" at bounding box center [178, 25] width 25 height 7
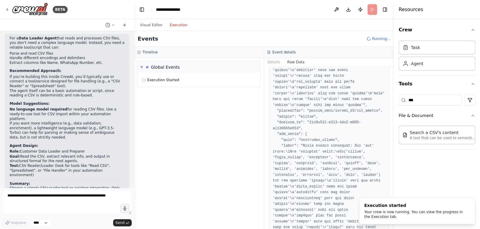
scroll to position [158, 0]
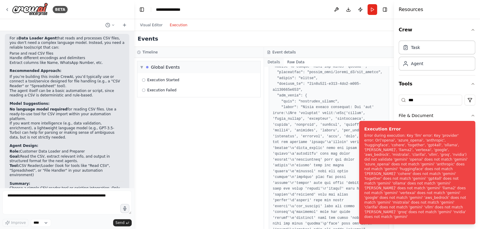
click at [274, 60] on button "Details" at bounding box center [274, 62] width 20 height 8
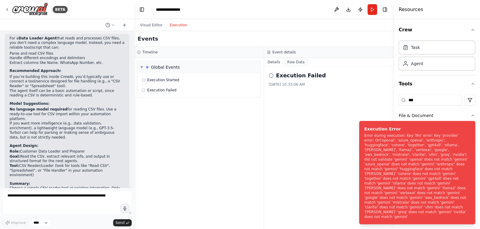
click at [288, 63] on button "Raw Data" at bounding box center [296, 62] width 25 height 8
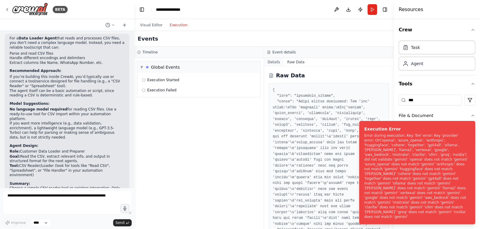
click at [271, 61] on button "Details" at bounding box center [274, 62] width 20 height 8
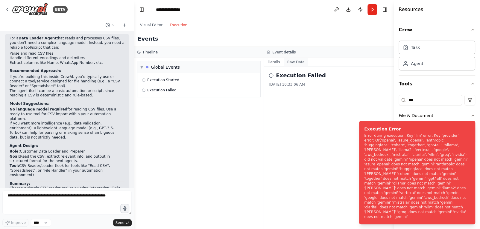
click at [299, 64] on button "Raw Data" at bounding box center [296, 62] width 25 height 8
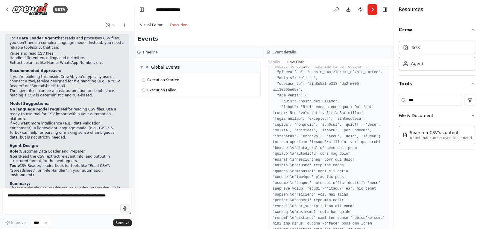
click at [159, 24] on button "Visual Editor" at bounding box center [151, 25] width 30 height 7
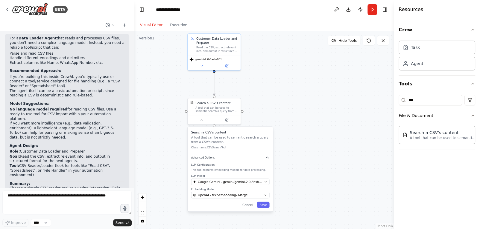
click at [269, 157] on icon "button" at bounding box center [267, 158] width 4 height 4
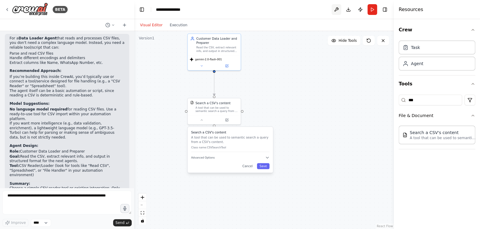
click at [338, 7] on button at bounding box center [337, 9] width 10 height 11
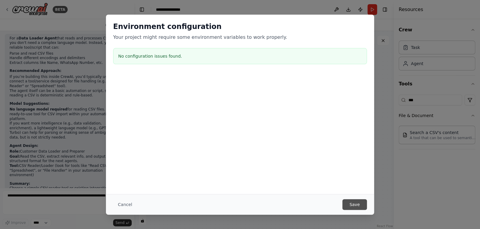
click at [351, 206] on button "Save" at bounding box center [354, 205] width 25 height 11
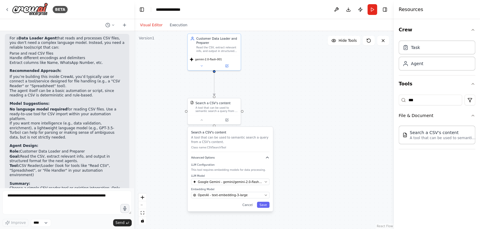
click at [266, 159] on icon "button" at bounding box center [267, 158] width 4 height 4
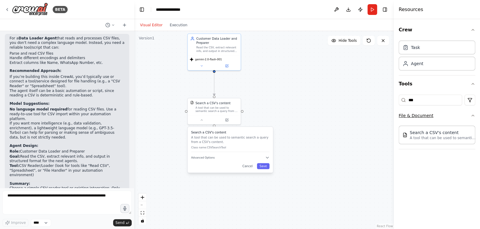
click at [469, 116] on button "File & Document" at bounding box center [437, 116] width 77 height 16
click at [425, 110] on button "File & Document" at bounding box center [437, 116] width 77 height 16
click at [417, 131] on div "Search a CSV's content" at bounding box center [443, 133] width 66 height 6
click at [417, 136] on p "A tool that can be used to semantic search a query from a CSV's content." at bounding box center [443, 138] width 66 height 5
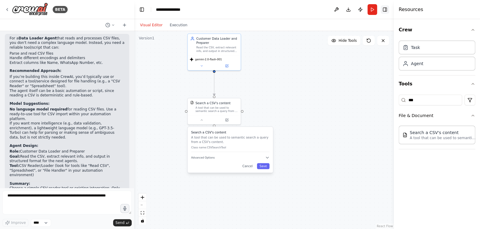
click at [386, 10] on button "Toggle Right Sidebar" at bounding box center [385, 9] width 8 height 8
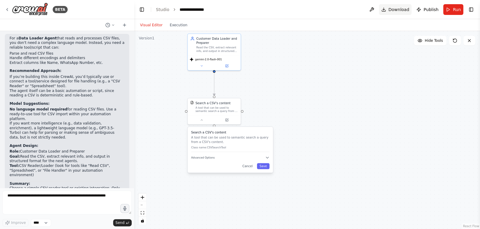
click at [393, 10] on span "Download" at bounding box center [398, 10] width 21 height 6
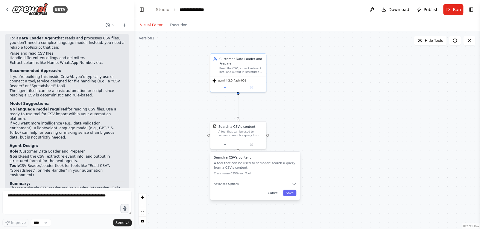
drag, startPoint x: 263, startPoint y: 91, endPoint x: 287, endPoint y: 118, distance: 35.8
click at [287, 118] on div ".deletable-edge-delete-btn { width: 20px; height: 20px; border: 0px solid #ffff…" at bounding box center [307, 130] width 346 height 198
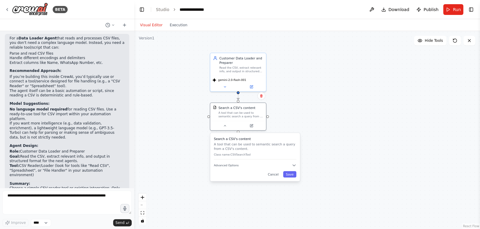
drag, startPoint x: 247, startPoint y: 174, endPoint x: 247, endPoint y: 157, distance: 17.1
click at [247, 157] on div "Search a CSV's content A tool that can be used to semantic search a query from …" at bounding box center [255, 148] width 82 height 23
click at [232, 164] on span "Advanced Options" at bounding box center [226, 166] width 25 height 4
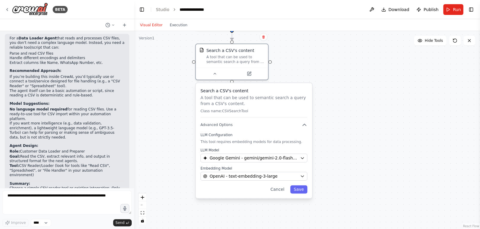
drag, startPoint x: 348, startPoint y: 168, endPoint x: 346, endPoint y: 132, distance: 35.4
click at [346, 132] on div ".deletable-edge-delete-btn { width: 20px; height: 20px; border: 0px solid #ffff…" at bounding box center [307, 130] width 346 height 198
click at [60, 9] on div "BETA" at bounding box center [60, 9] width 15 height 7
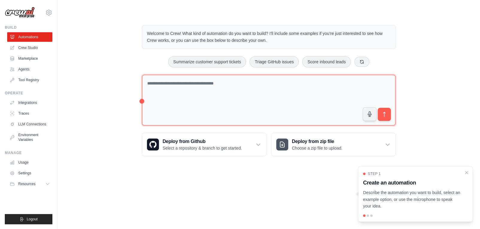
scroll to position [177, 0]
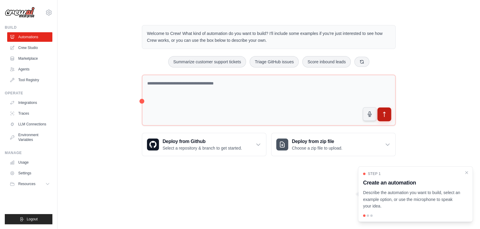
click at [387, 117] on icon "submit" at bounding box center [384, 115] width 6 height 6
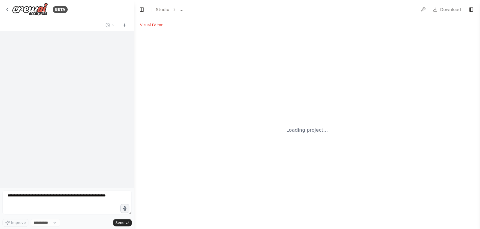
select select "****"
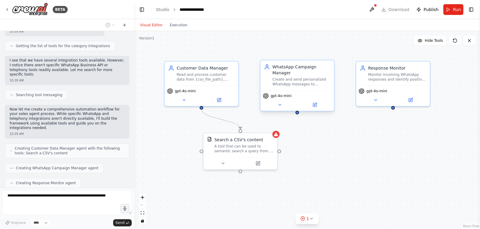
scroll to position [333, 0]
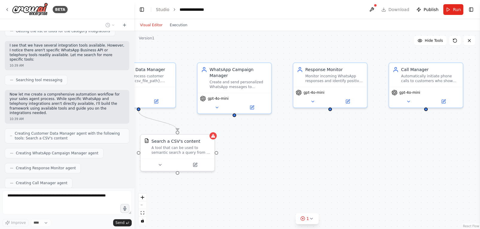
drag, startPoint x: 377, startPoint y: 134, endPoint x: 314, endPoint y: 135, distance: 62.8
click at [314, 135] on div ".deletable-edge-delete-btn { width: 20px; height: 20px; border: 0px solid #ffff…" at bounding box center [307, 130] width 346 height 198
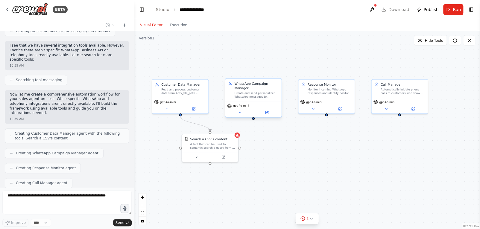
scroll to position [352, 0]
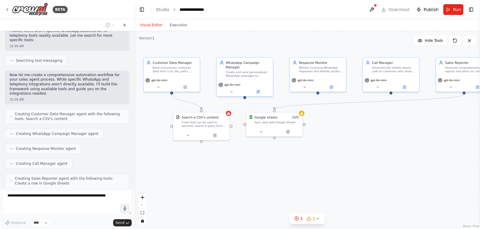
drag, startPoint x: 352, startPoint y: 152, endPoint x: 349, endPoint y: 133, distance: 18.7
click at [349, 133] on div ".deletable-edge-delete-btn { width: 20px; height: 20px; border: 0px solid #ffff…" at bounding box center [307, 130] width 346 height 198
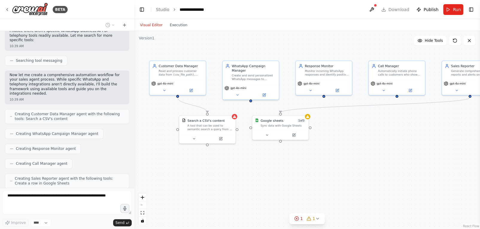
scroll to position [387, 0]
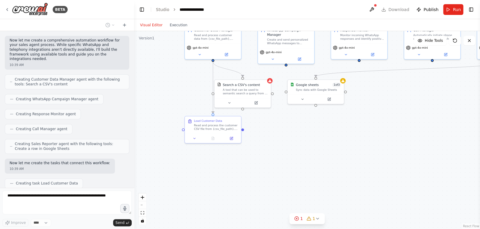
drag, startPoint x: 302, startPoint y: 163, endPoint x: 337, endPoint y: 127, distance: 50.6
click at [337, 127] on div ".deletable-edge-delete-btn { width: 20px; height: 20px; border: 0px solid #ffff…" at bounding box center [307, 130] width 346 height 198
click at [192, 139] on button at bounding box center [195, 137] width 16 height 5
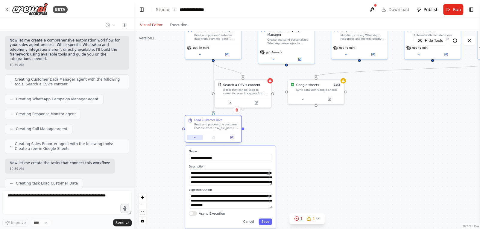
scroll to position [402, 0]
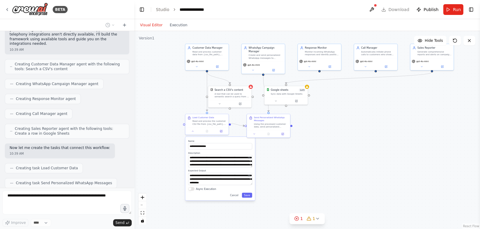
drag, startPoint x: 382, startPoint y: 152, endPoint x: 345, endPoint y: 140, distance: 38.9
click at [345, 140] on div ".deletable-edge-delete-btn { width: 20px; height: 20px; border: 0px solid #ffff…" at bounding box center [307, 130] width 346 height 198
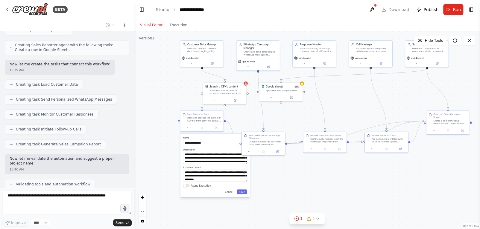
scroll to position [501, 0]
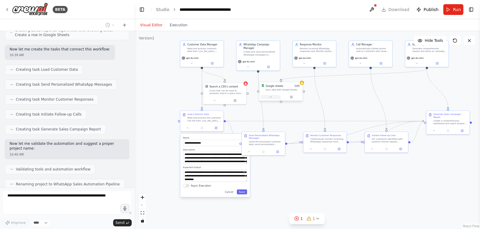
click at [268, 98] on button at bounding box center [271, 97] width 20 height 4
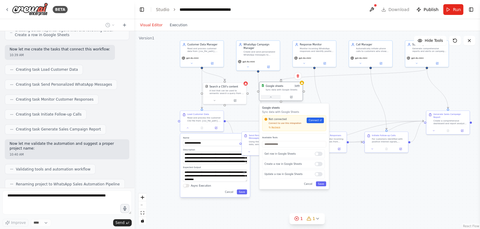
click at [273, 98] on button at bounding box center [271, 97] width 20 height 4
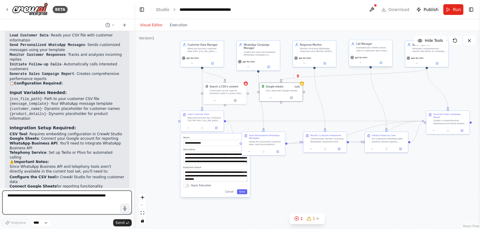
scroll to position [754, 0]
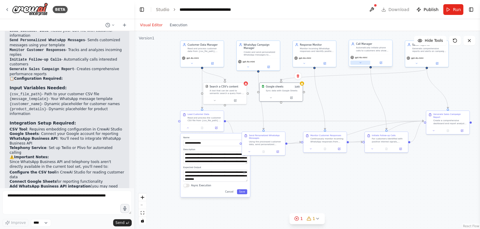
click at [366, 62] on button at bounding box center [360, 63] width 20 height 4
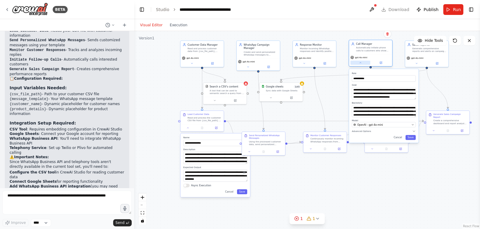
click at [366, 62] on button at bounding box center [360, 63] width 20 height 4
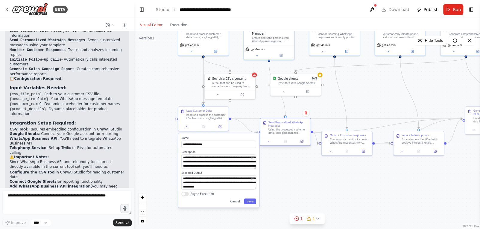
drag, startPoint x: 275, startPoint y: 145, endPoint x: 286, endPoint y: 133, distance: 16.1
click at [286, 133] on div "Using the processed customer data, send personalized WhatsApp messages to each …" at bounding box center [288, 131] width 40 height 7
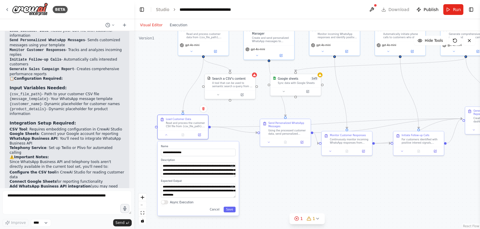
drag, startPoint x: 217, startPoint y: 140, endPoint x: 196, endPoint y: 149, distance: 23.1
click at [196, 149] on div "**********" at bounding box center [198, 150] width 75 height 11
drag, startPoint x: 282, startPoint y: 128, endPoint x: 275, endPoint y: 124, distance: 8.4
click at [275, 124] on div "Using the processed customer data, send personalized WhatsApp messages to each …" at bounding box center [280, 127] width 40 height 7
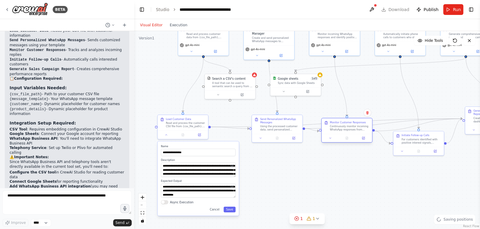
drag, startPoint x: 333, startPoint y: 137, endPoint x: 332, endPoint y: 124, distance: 12.9
click at [332, 124] on div "Monitor Customer Responses Continuously monitor incoming WhatsApp responses fro…" at bounding box center [350, 126] width 40 height 11
drag, startPoint x: 408, startPoint y: 142, endPoint x: 399, endPoint y: 128, distance: 16.4
click at [399, 128] on div "For customers identified with positive interest signals, automatically initiate…" at bounding box center [411, 128] width 40 height 7
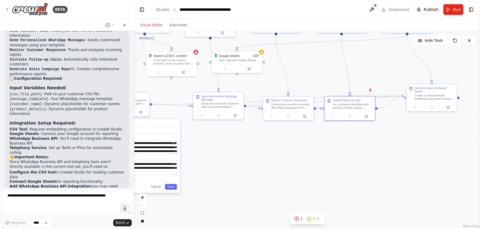
drag, startPoint x: 452, startPoint y: 161, endPoint x: 389, endPoint y: 137, distance: 67.1
click at [389, 137] on div ".deletable-edge-delete-btn { width: 20px; height: 20px; border: 0px solid #ffff…" at bounding box center [307, 130] width 346 height 198
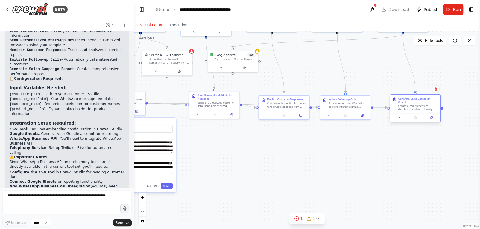
drag, startPoint x: 421, startPoint y: 93, endPoint x: 407, endPoint y: 106, distance: 19.1
click at [407, 106] on div "Create a comprehensive dashboard and report analyzing the entire sales campaign…" at bounding box center [418, 108] width 40 height 7
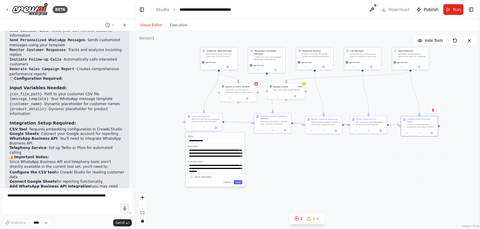
drag, startPoint x: 303, startPoint y: 189, endPoint x: 331, endPoint y: 190, distance: 28.4
click at [331, 190] on div ".deletable-edge-delete-btn { width: 20px; height: 20px; border: 0px solid #ffff…" at bounding box center [307, 130] width 346 height 198
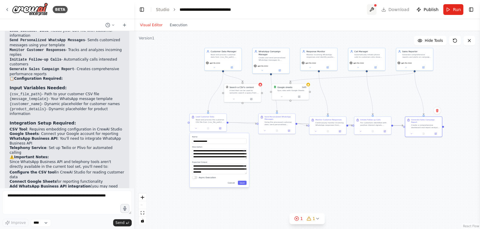
click at [376, 10] on button at bounding box center [372, 9] width 10 height 11
click at [260, 84] on icon at bounding box center [260, 84] width 2 height 2
click at [234, 99] on icon at bounding box center [233, 99] width 2 height 2
click at [252, 143] on div "Select a model" at bounding box center [252, 142] width 48 height 3
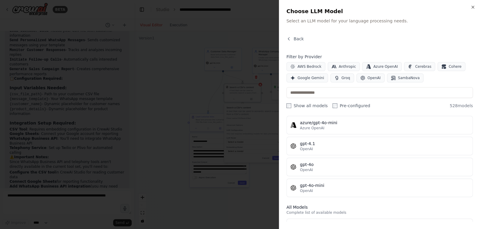
scroll to position [82, 0]
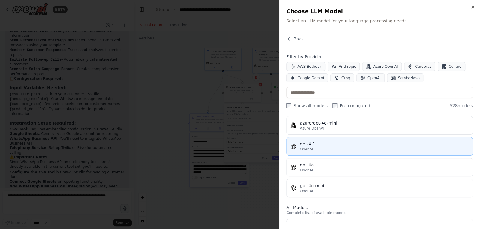
click at [305, 150] on span "OpenAI" at bounding box center [306, 149] width 13 height 5
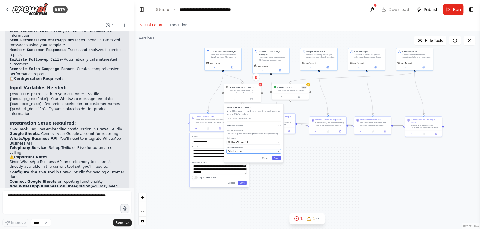
click at [257, 151] on div "Select a model" at bounding box center [252, 151] width 48 height 3
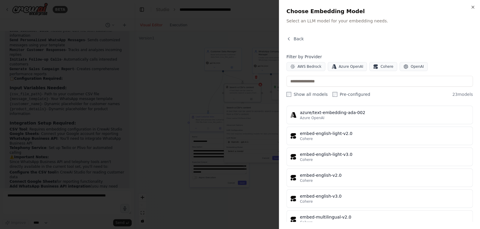
scroll to position [383, 0]
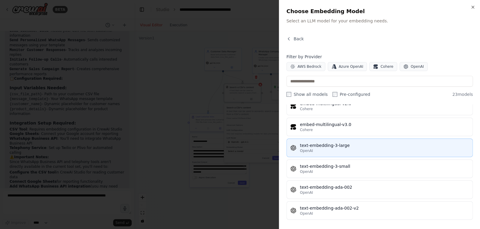
click at [314, 150] on div "OpenAI" at bounding box center [384, 151] width 169 height 5
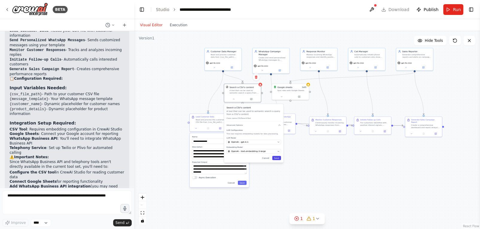
click at [279, 158] on button "Save" at bounding box center [276, 158] width 9 height 4
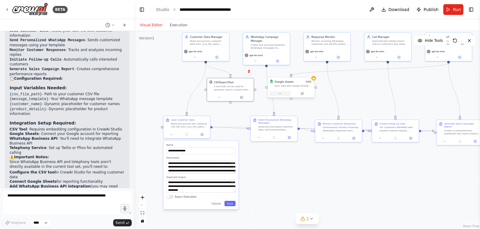
click at [282, 95] on button at bounding box center [280, 94] width 22 height 4
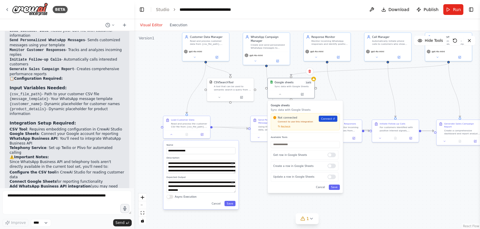
click at [326, 119] on span "Connect" at bounding box center [326, 119] width 11 height 4
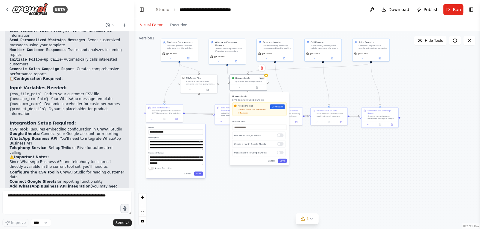
drag, startPoint x: 314, startPoint y: 86, endPoint x: 273, endPoint y: 80, distance: 41.7
click at [273, 80] on div ".deletable-edge-delete-btn { width: 20px; height: 20px; border: 0px solid #ffff…" at bounding box center [307, 130] width 346 height 198
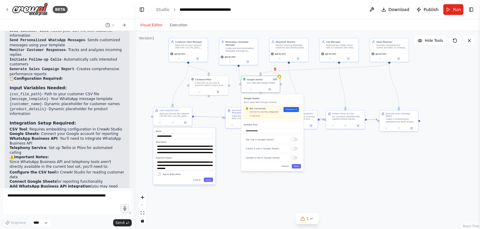
drag, startPoint x: 302, startPoint y: 83, endPoint x: 352, endPoint y: 84, distance: 50.3
click at [352, 84] on div ".deletable-edge-delete-btn { width: 20px; height: 20px; border: 0px solid #ffff…" at bounding box center [307, 130] width 346 height 198
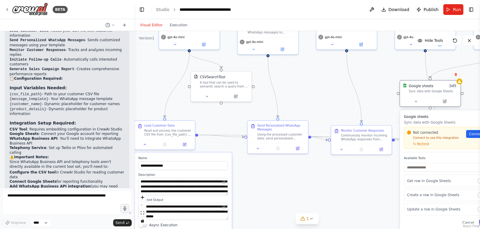
drag, startPoint x: 300, startPoint y: 83, endPoint x: 416, endPoint y: 83, distance: 115.5
click at [416, 89] on div "Sync data with Google Sheets" at bounding box center [433, 91] width 49 height 4
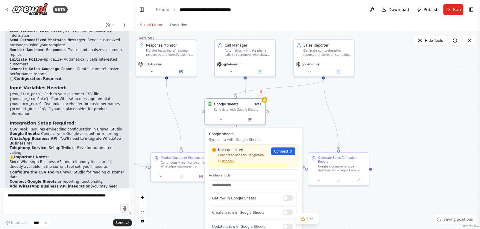
drag, startPoint x: 361, startPoint y: 77, endPoint x: 180, endPoint y: 104, distance: 182.5
click at [180, 104] on div ".deletable-edge-delete-btn { width: 20px; height: 20px; border: 0px solid #ffff…" at bounding box center [307, 130] width 346 height 198
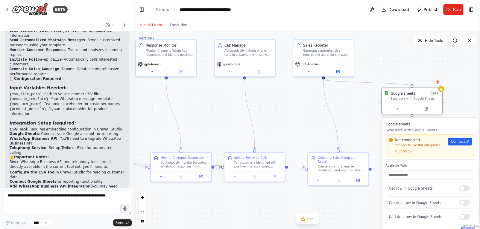
drag, startPoint x: 240, startPoint y: 105, endPoint x: 419, endPoint y: 93, distance: 179.1
click at [419, 93] on div "Google sheets 1 of 3 Sync data with Google Sheets" at bounding box center [414, 96] width 49 height 10
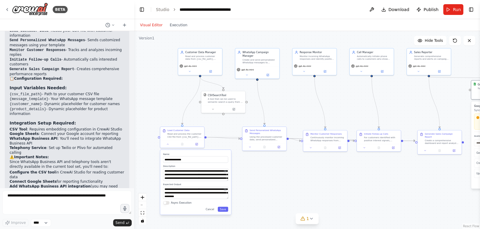
drag, startPoint x: 239, startPoint y: 120, endPoint x: 358, endPoint y: 107, distance: 119.2
click at [358, 107] on div ".deletable-edge-delete-btn { width: 20px; height: 20px; border: 0px solid #ffff…" at bounding box center [307, 130] width 346 height 198
click at [450, 10] on button "Run" at bounding box center [453, 9] width 20 height 11
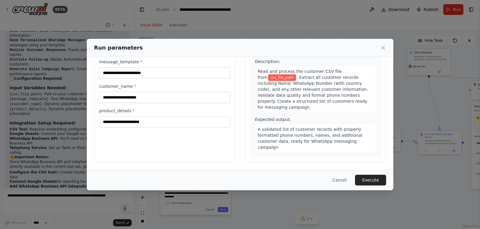
scroll to position [25, 0]
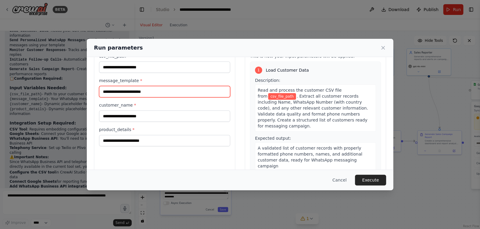
click at [153, 92] on input "message_template *" at bounding box center [164, 91] width 131 height 11
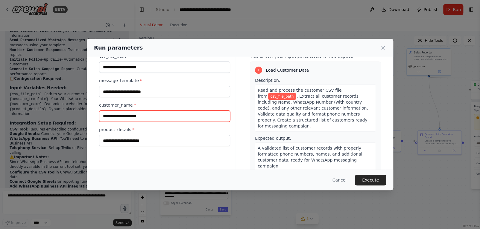
click at [149, 117] on input "customer_name *" at bounding box center [164, 116] width 131 height 11
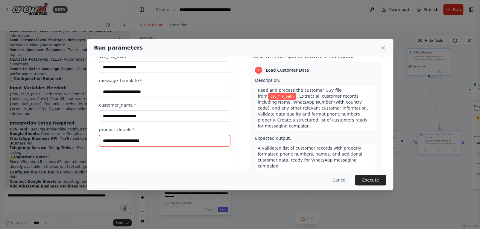
click at [142, 138] on input "product_details *" at bounding box center [164, 140] width 131 height 11
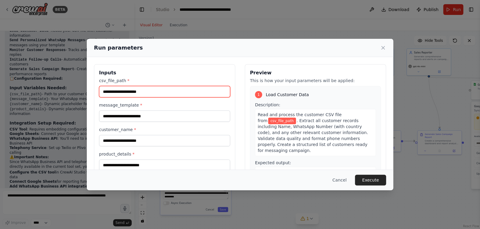
click at [153, 95] on input "csv_file_path *" at bounding box center [164, 91] width 131 height 11
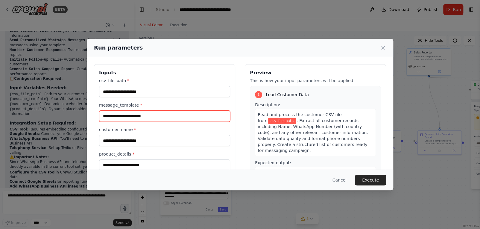
click at [144, 118] on input "message_template *" at bounding box center [164, 116] width 131 height 11
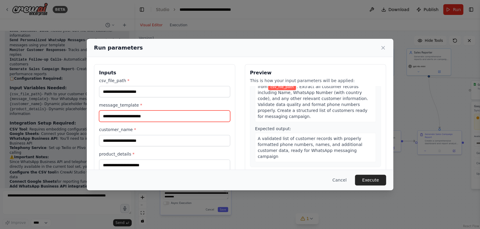
scroll to position [27, 0]
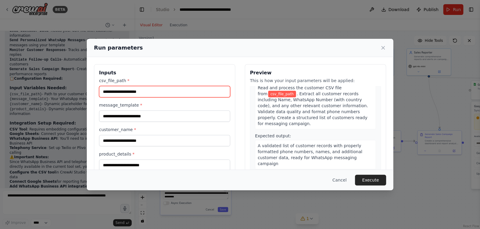
click at [151, 87] on input "csv_file_path *" at bounding box center [164, 91] width 131 height 11
click at [381, 48] on icon at bounding box center [383, 48] width 6 height 6
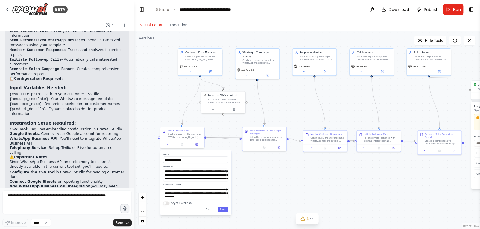
click at [310, 172] on div ".deletable-edge-delete-btn { width: 20px; height: 20px; border: 0px solid #ffff…" at bounding box center [307, 130] width 346 height 198
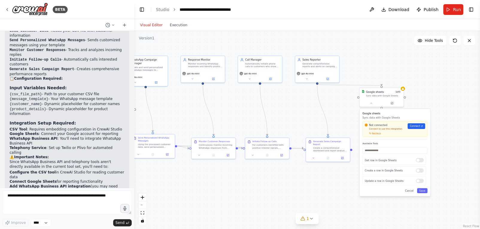
drag, startPoint x: 432, startPoint y: 87, endPoint x: 298, endPoint y: 93, distance: 134.2
click at [298, 93] on div ".deletable-edge-delete-btn { width: 20px; height: 20px; border: 0px solid #ffff…" at bounding box center [307, 130] width 346 height 198
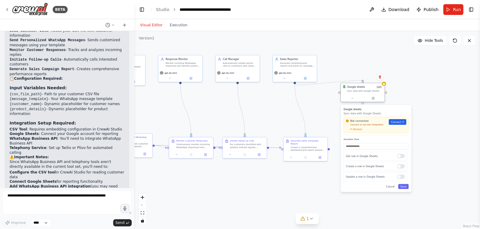
click at [370, 91] on div "Sync data with Google Sheets" at bounding box center [364, 91] width 35 height 3
click at [352, 98] on icon at bounding box center [352, 98] width 3 height 3
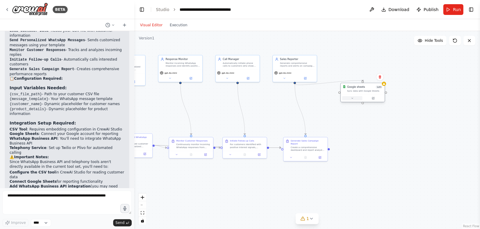
click at [354, 99] on button at bounding box center [352, 98] width 20 height 4
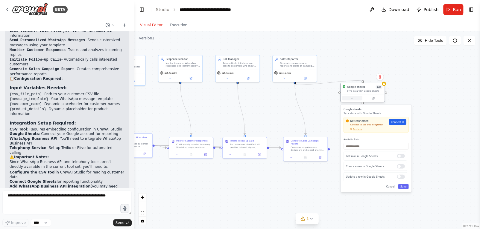
click at [354, 99] on button at bounding box center [352, 98] width 20 height 4
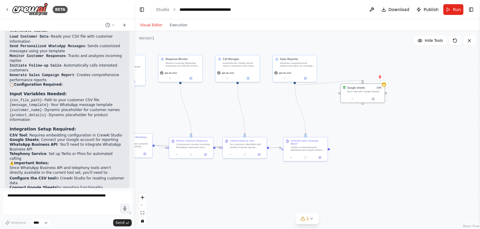
scroll to position [754, 0]
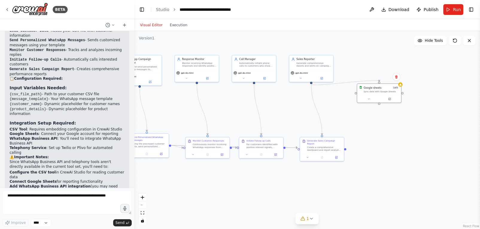
drag, startPoint x: 174, startPoint y: 116, endPoint x: 190, endPoint y: 117, distance: 16.5
click at [190, 117] on div ".deletable-edge-delete-btn { width: 20px; height: 20px; border: 0px solid #ffff…" at bounding box center [307, 130] width 346 height 198
click at [248, 79] on button at bounding box center [243, 79] width 20 height 4
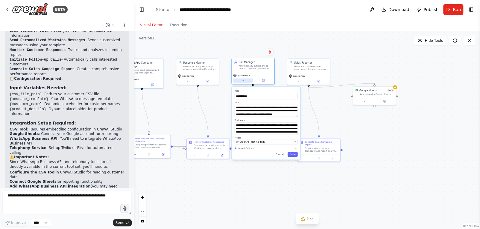
click at [244, 83] on button at bounding box center [242, 81] width 19 height 4
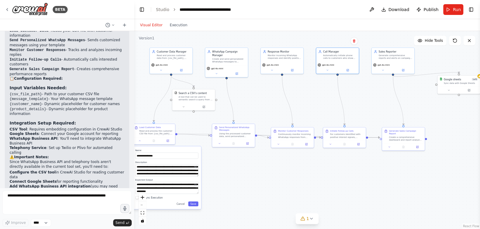
drag, startPoint x: 193, startPoint y: 107, endPoint x: 267, endPoint y: 94, distance: 75.8
click at [268, 94] on div ".deletable-edge-delete-btn { width: 20px; height: 20px; border: 0px solid #ffff…" at bounding box center [307, 130] width 346 height 198
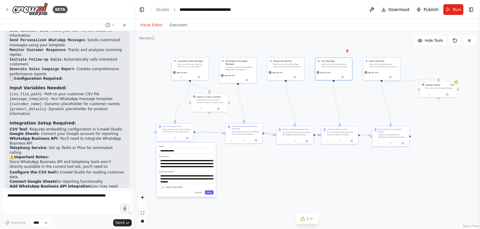
drag, startPoint x: 244, startPoint y: 107, endPoint x: 263, endPoint y: 110, distance: 19.4
click at [263, 110] on div ".deletable-edge-delete-btn { width: 20px; height: 20px; border: 0px solid #ffff…" at bounding box center [307, 130] width 346 height 198
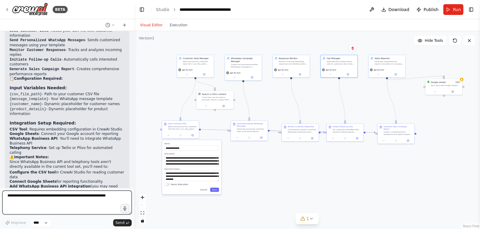
click at [34, 201] on textarea at bounding box center [66, 203] width 129 height 24
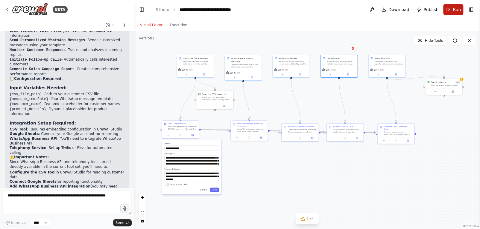
click at [451, 9] on button "Run" at bounding box center [453, 9] width 20 height 11
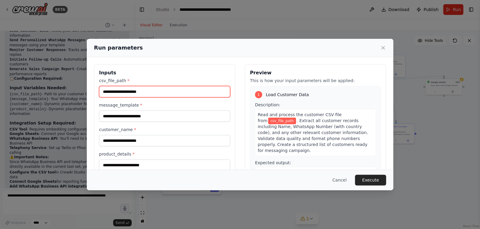
click at [131, 95] on input "csv_file_path *" at bounding box center [164, 91] width 131 height 11
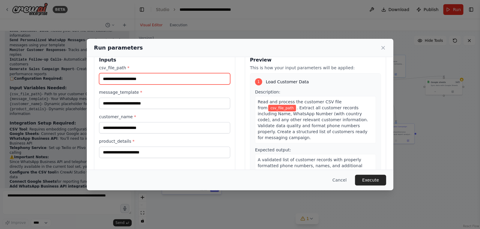
scroll to position [13, 0]
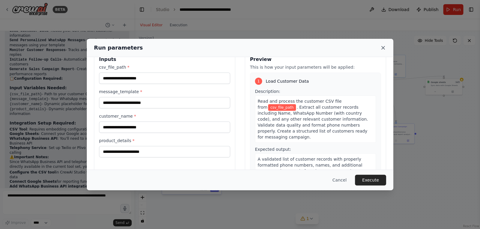
click at [383, 50] on icon at bounding box center [383, 48] width 6 height 6
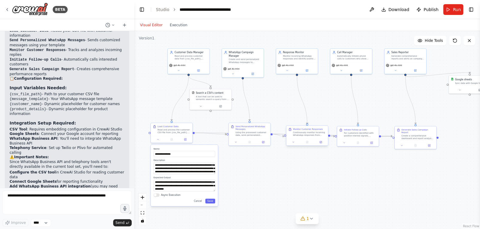
click at [294, 136] on div "Continuously monitor incoming WhatsApp responses from customers. Analyze each r…" at bounding box center [309, 133] width 33 height 5
click at [296, 146] on div "Monitor Customer Responses Continuously monitor incoming WhatsApp responses fro…" at bounding box center [307, 136] width 42 height 20
click at [295, 144] on button at bounding box center [294, 142] width 12 height 4
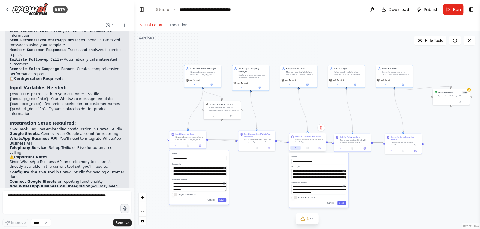
click at [294, 147] on icon at bounding box center [295, 148] width 2 height 2
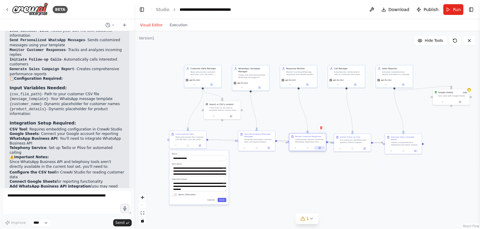
click at [316, 148] on button at bounding box center [319, 148] width 10 height 4
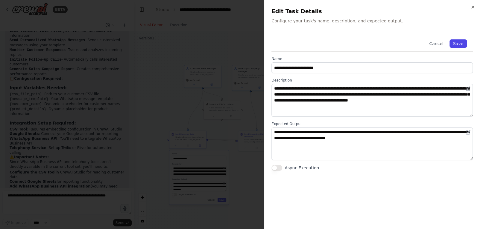
click at [461, 46] on button "Save" at bounding box center [457, 43] width 17 height 8
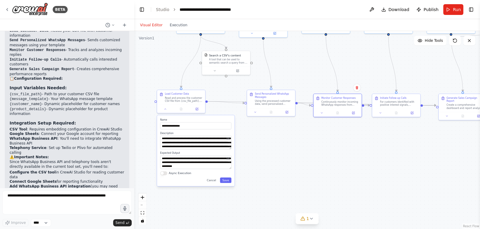
drag, startPoint x: 296, startPoint y: 199, endPoint x: 298, endPoint y: 159, distance: 39.8
click at [298, 159] on div ".deletable-edge-delete-btn { width: 20px; height: 20px; border: 0px solid #ffff…" at bounding box center [307, 130] width 346 height 198
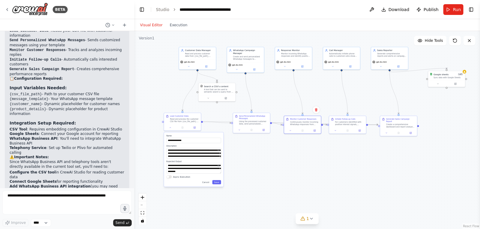
drag, startPoint x: 283, startPoint y: 161, endPoint x: 257, endPoint y: 168, distance: 26.7
click at [258, 168] on div ".deletable-edge-delete-btn { width: 20px; height: 20px; border: 0px solid #ffff…" at bounding box center [307, 130] width 346 height 198
click at [207, 98] on button at bounding box center [205, 99] width 17 height 4
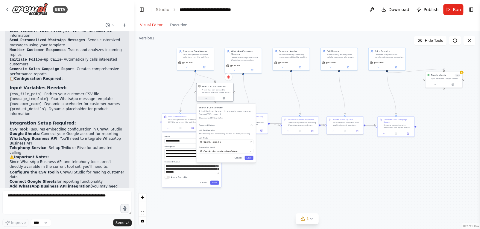
click at [205, 99] on icon at bounding box center [206, 98] width 2 height 2
click at [249, 101] on icon "Edge from e937d4ca-8c82-42aa-ab3f-bffb15c5c716 to 8f8c9a9b-1ea5-4eee-b1ea-a37e8…" at bounding box center [246, 93] width 6 height 37
click at [278, 99] on div ".deletable-edge-delete-btn { width: 20px; height: 20px; border: 0px solid #ffff…" at bounding box center [307, 130] width 346 height 198
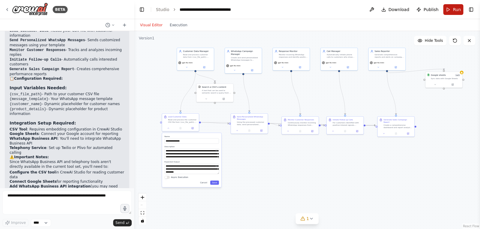
click at [449, 9] on button "Run" at bounding box center [453, 9] width 20 height 11
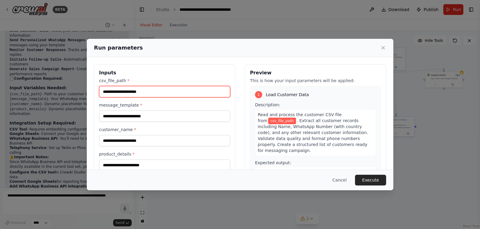
click at [131, 95] on input "csv_file_path *" at bounding box center [164, 91] width 131 height 11
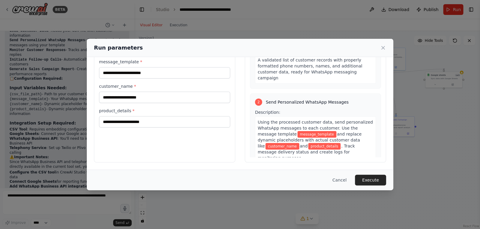
scroll to position [0, 0]
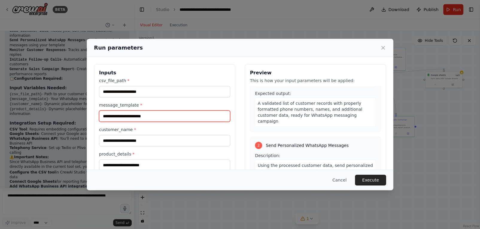
click at [151, 118] on input "message_template *" at bounding box center [164, 116] width 131 height 11
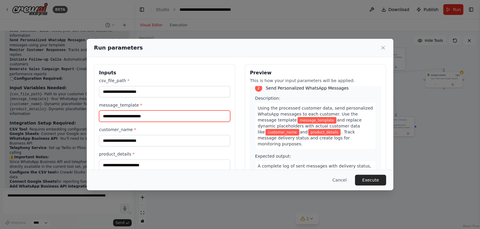
scroll to position [126, 0]
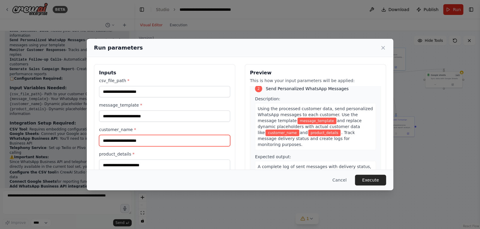
click at [168, 144] on input "customer_name *" at bounding box center [164, 140] width 131 height 11
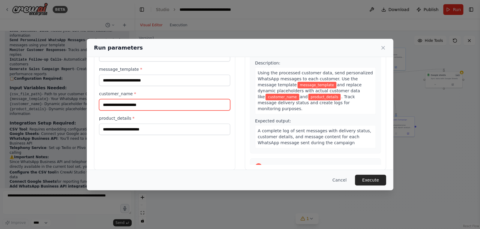
scroll to position [36, 0]
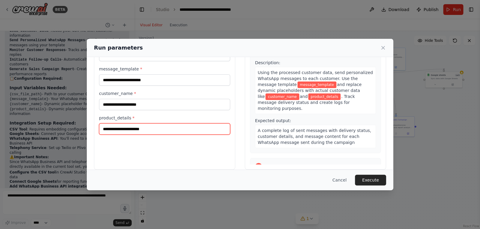
click at [159, 133] on input "product_details *" at bounding box center [164, 129] width 131 height 11
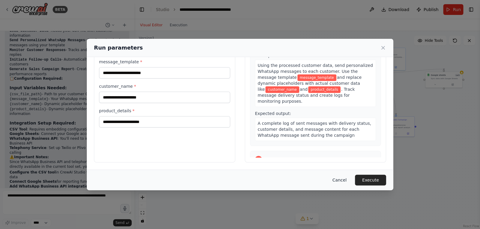
click at [338, 177] on button "Cancel" at bounding box center [340, 180] width 24 height 11
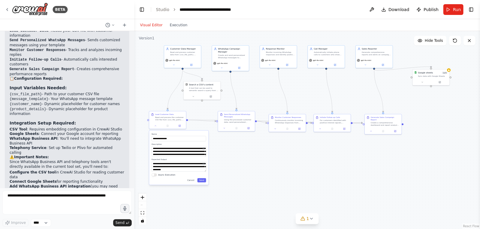
drag, startPoint x: 255, startPoint y: 160, endPoint x: 242, endPoint y: 158, distance: 13.0
click at [242, 158] on div ".deletable-edge-delete-btn { width: 20px; height: 20px; border: 0px solid #ffff…" at bounding box center [307, 130] width 346 height 198
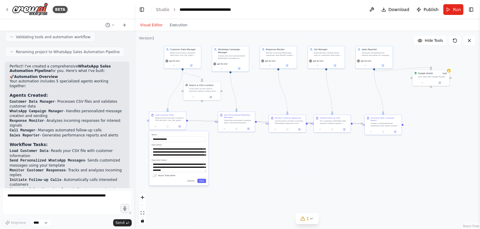
scroll to position [754, 0]
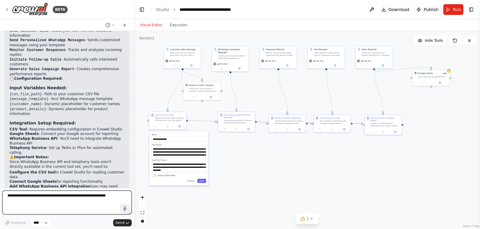
click at [33, 205] on textarea at bounding box center [66, 203] width 129 height 24
click at [44, 204] on textarea at bounding box center [66, 203] width 129 height 24
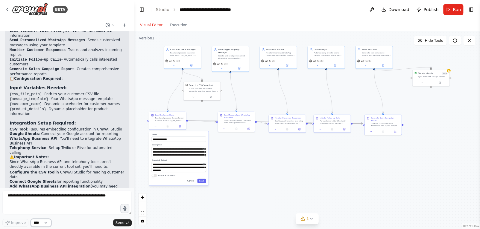
click at [35, 224] on select "****" at bounding box center [41, 223] width 20 height 8
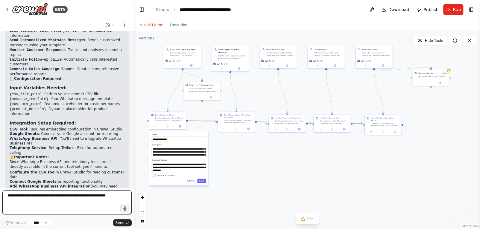
click at [71, 196] on textarea at bounding box center [66, 203] width 129 height 24
click at [44, 197] on textarea "*" at bounding box center [66, 203] width 129 height 24
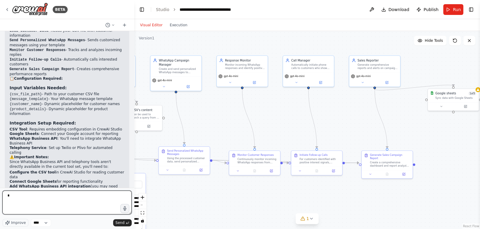
type textarea "*"
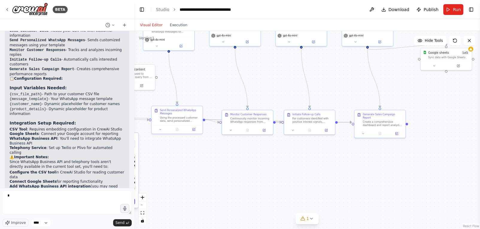
drag, startPoint x: 319, startPoint y: 204, endPoint x: 312, endPoint y: 162, distance: 41.9
click at [312, 162] on div ".deletable-edge-delete-btn { width: 20px; height: 20px; border: 0px solid #ffff…" at bounding box center [307, 130] width 346 height 198
click at [366, 130] on button at bounding box center [363, 132] width 14 height 5
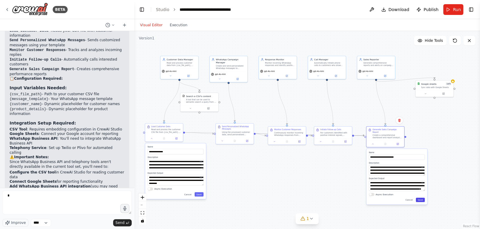
click at [420, 199] on button "Save" at bounding box center [420, 200] width 9 height 4
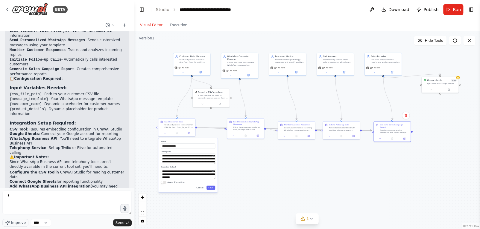
drag, startPoint x: 308, startPoint y: 180, endPoint x: 317, endPoint y: 174, distance: 11.3
click at [317, 174] on div ".deletable-edge-delete-btn { width: 20px; height: 20px; border: 0px solid #ffff…" at bounding box center [307, 130] width 346 height 198
click at [394, 8] on span "Download" at bounding box center [398, 10] width 21 height 6
click at [436, 40] on span "Hide Tools" at bounding box center [434, 40] width 18 height 5
click at [436, 40] on span "Show Tools" at bounding box center [433, 40] width 20 height 5
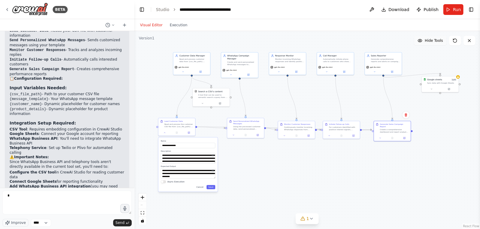
click at [436, 40] on span "Hide Tools" at bounding box center [434, 40] width 18 height 5
click at [436, 40] on span "Show Tools" at bounding box center [433, 40] width 20 height 5
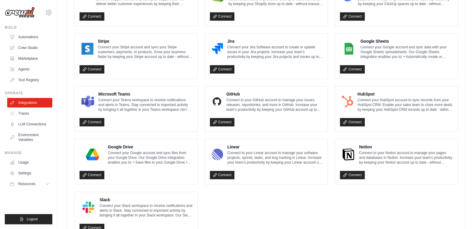
scroll to position [304, 0]
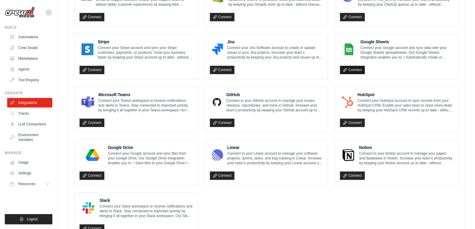
click at [353, 66] on link "Connect" at bounding box center [352, 70] width 25 height 8
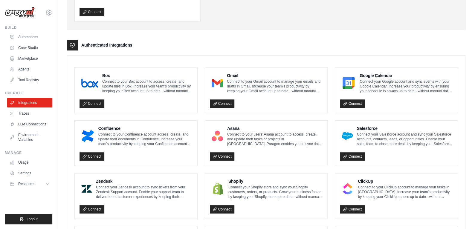
scroll to position [29, 0]
